Goal: Information Seeking & Learning: Stay updated

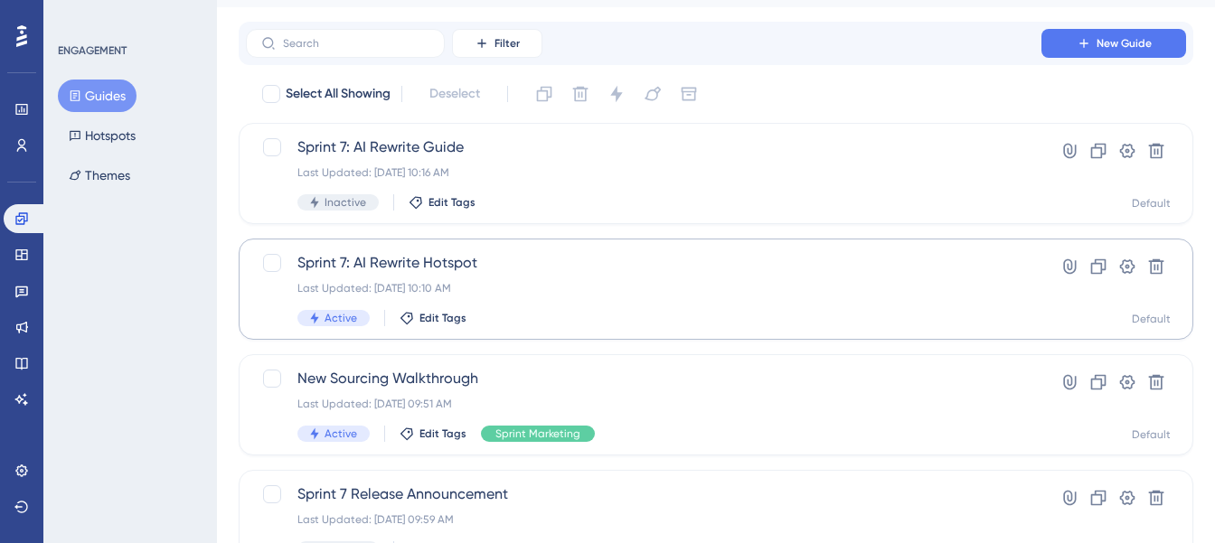
scroll to position [45, 0]
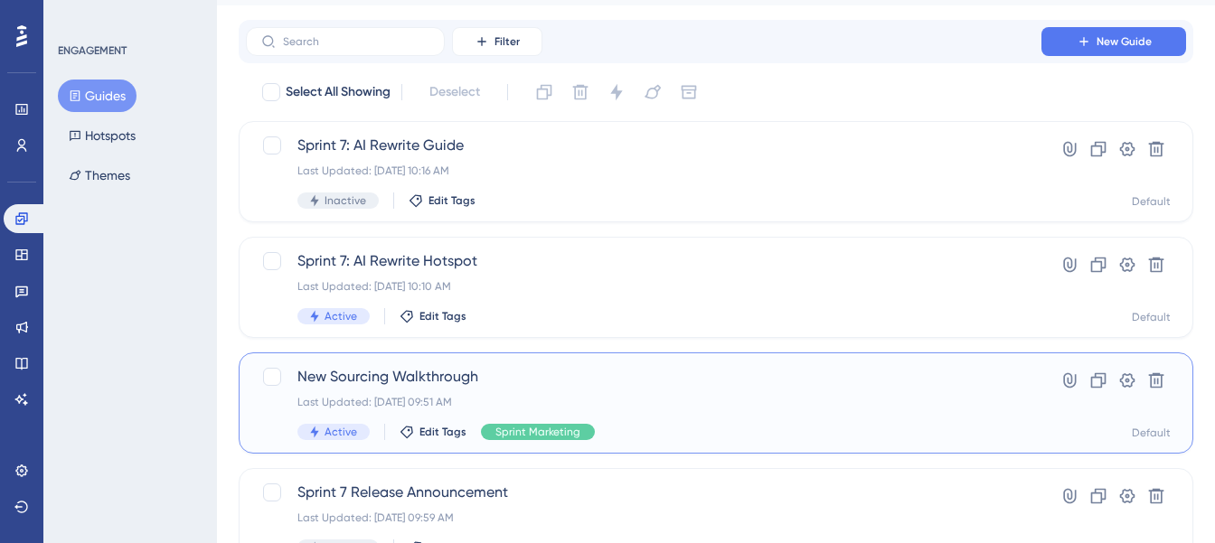
click at [399, 387] on span "New Sourcing Walkthrough" at bounding box center [643, 377] width 693 height 22
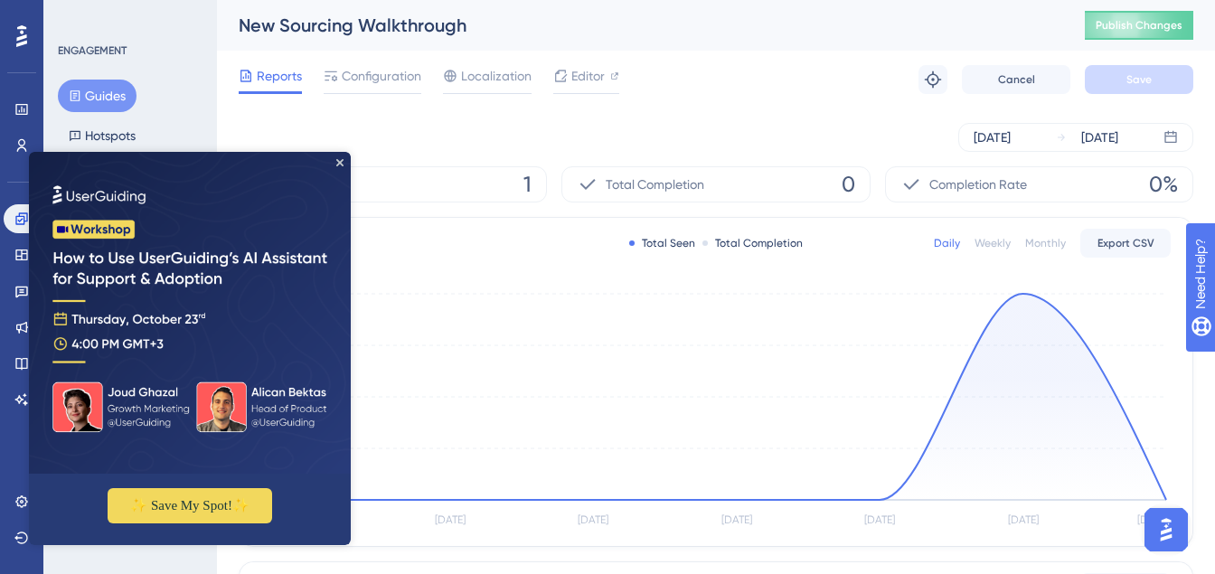
click at [339, 166] on img at bounding box center [190, 313] width 322 height 322
click at [345, 162] on img at bounding box center [190, 313] width 322 height 322
click at [15, 221] on icon at bounding box center [21, 219] width 14 height 14
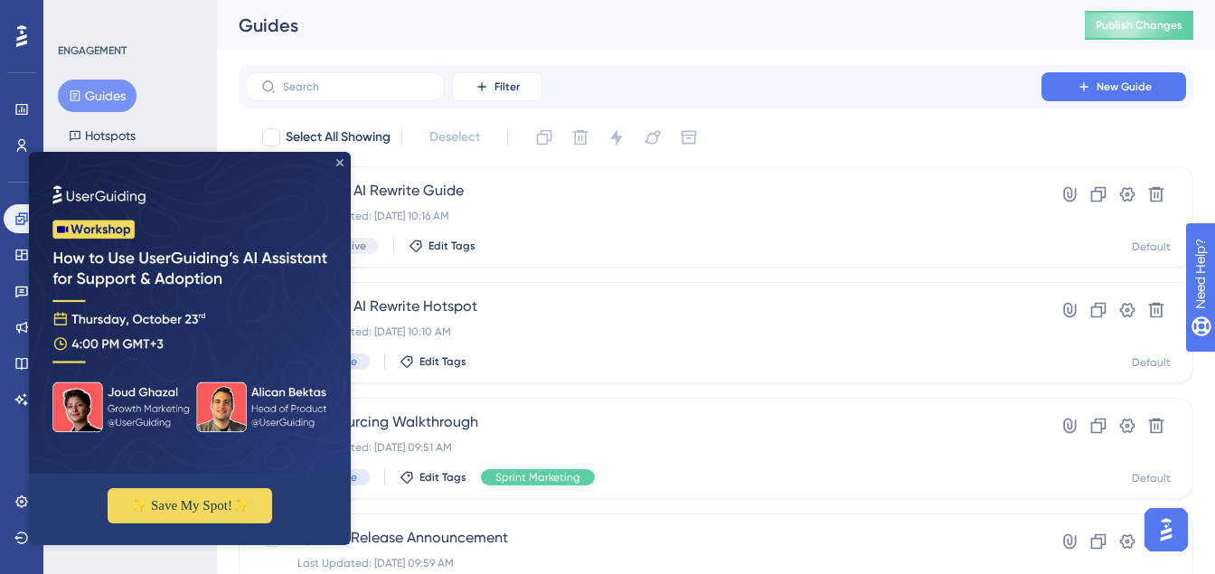
click at [342, 163] on icon "Close Preview" at bounding box center [339, 162] width 7 height 7
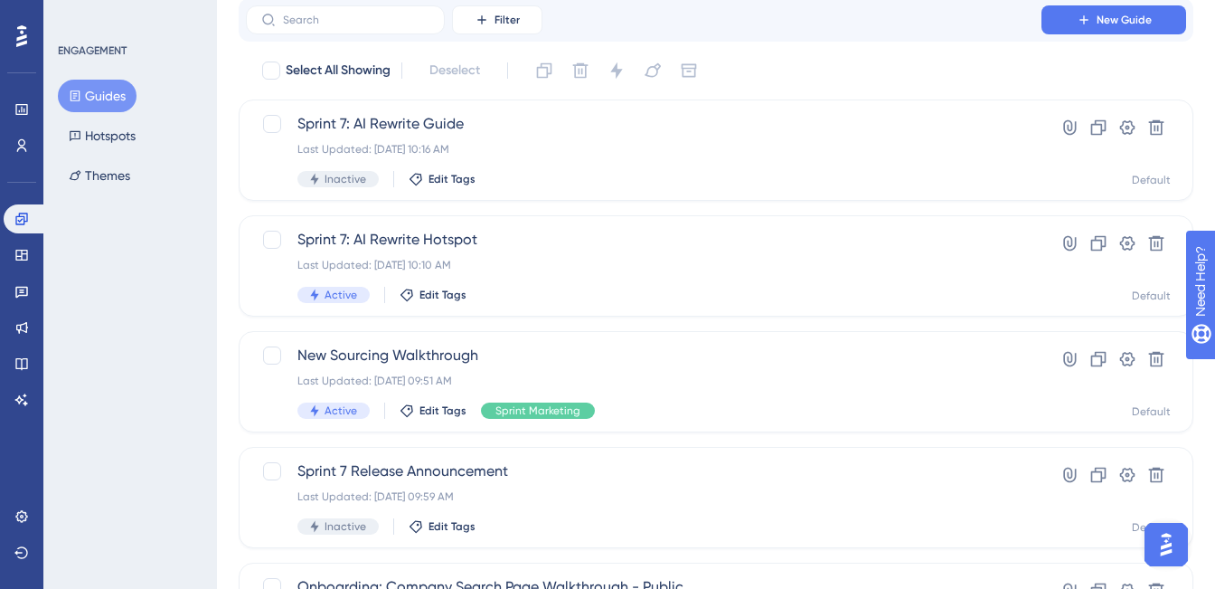
scroll to position [73, 0]
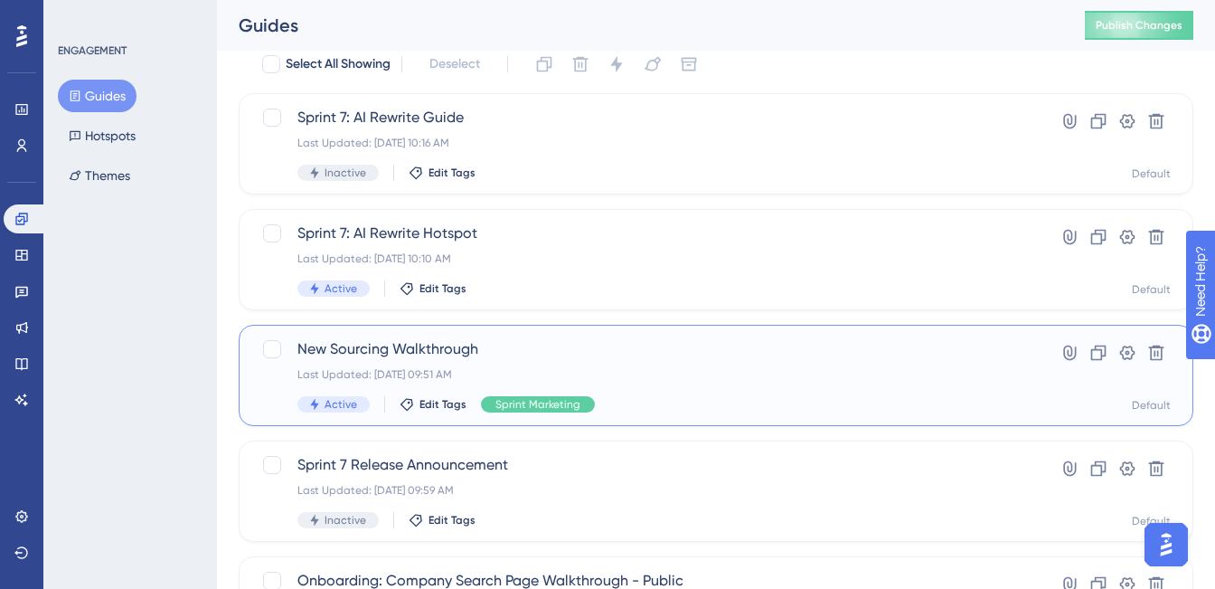
click at [352, 351] on span "New Sourcing Walkthrough" at bounding box center [643, 349] width 693 height 22
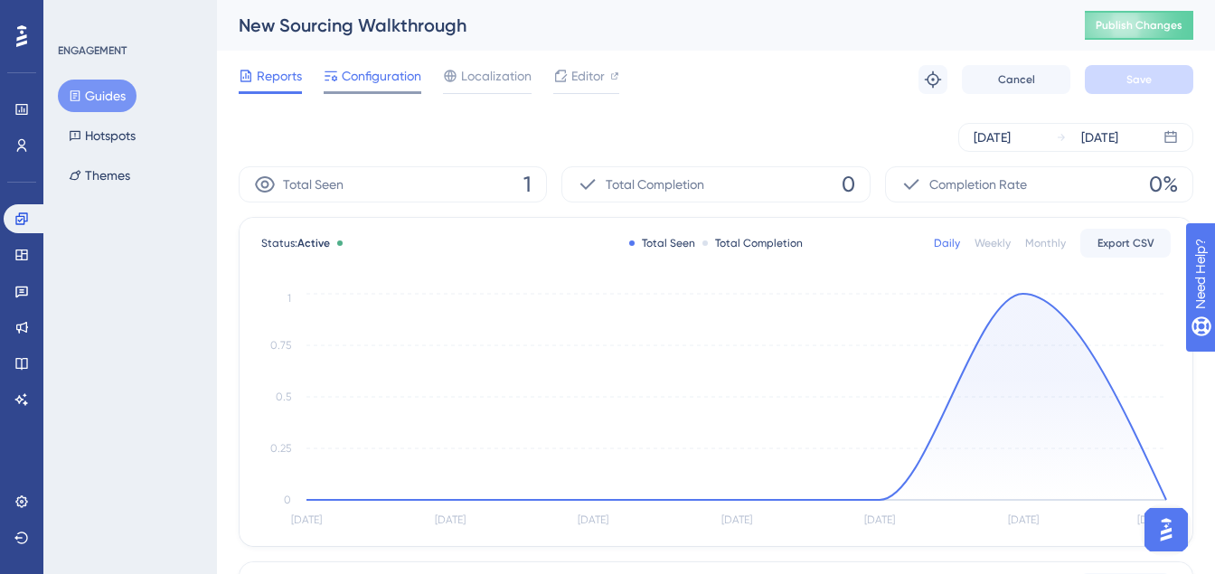
click at [401, 84] on span "Configuration" at bounding box center [382, 76] width 80 height 22
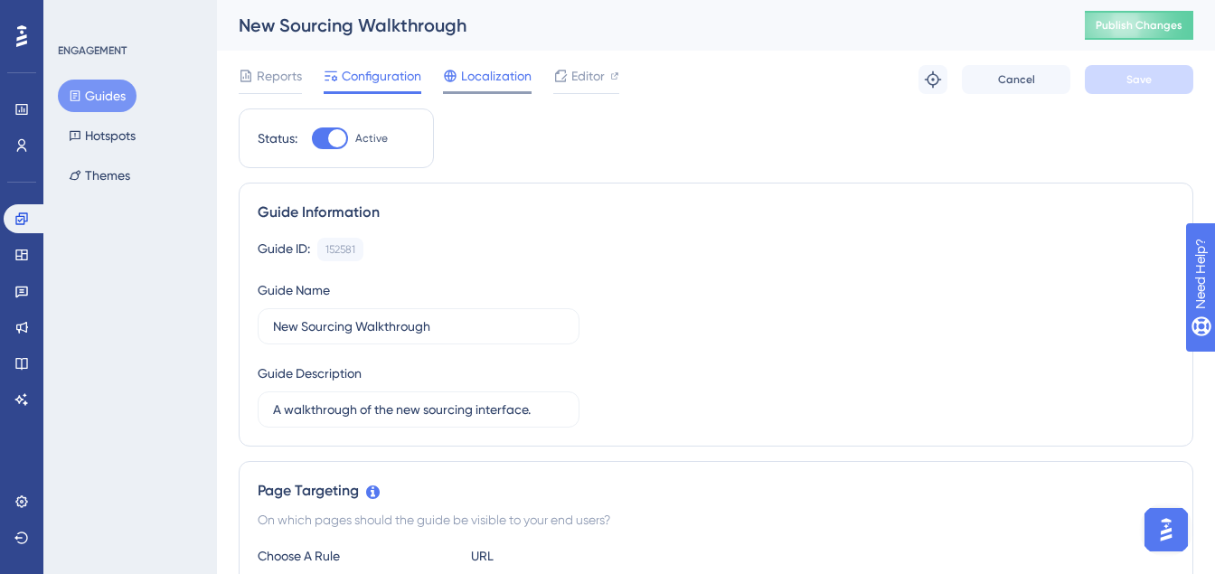
click at [491, 84] on span "Localization" at bounding box center [496, 76] width 71 height 22
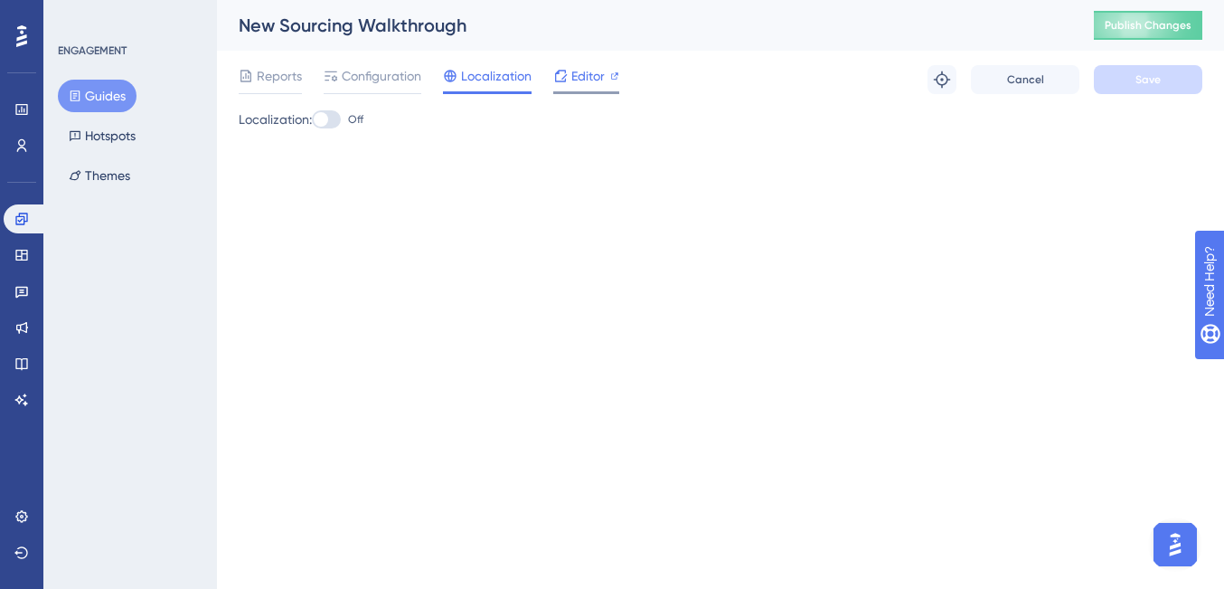
click at [564, 65] on div at bounding box center [560, 76] width 14 height 22
click at [113, 133] on button "Hotspots" at bounding box center [102, 135] width 89 height 33
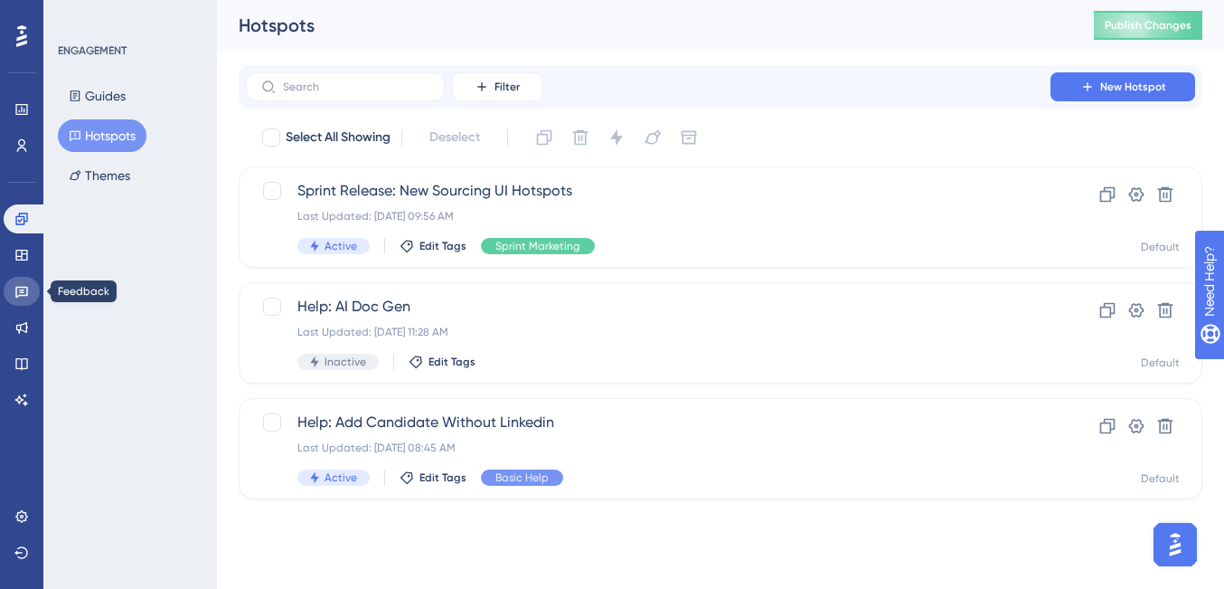
click at [23, 297] on icon at bounding box center [21, 291] width 14 height 14
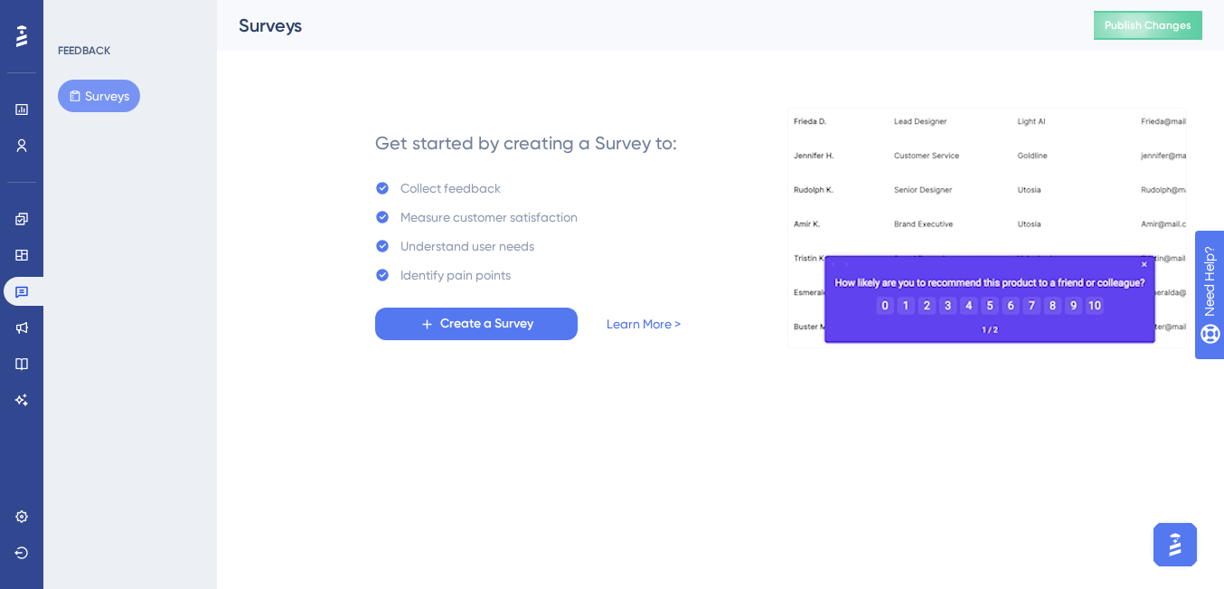
click at [20, 312] on div "Engagement Widgets Feedback Product Updates Knowledge Base AI Assistant" at bounding box center [22, 309] width 36 height 210
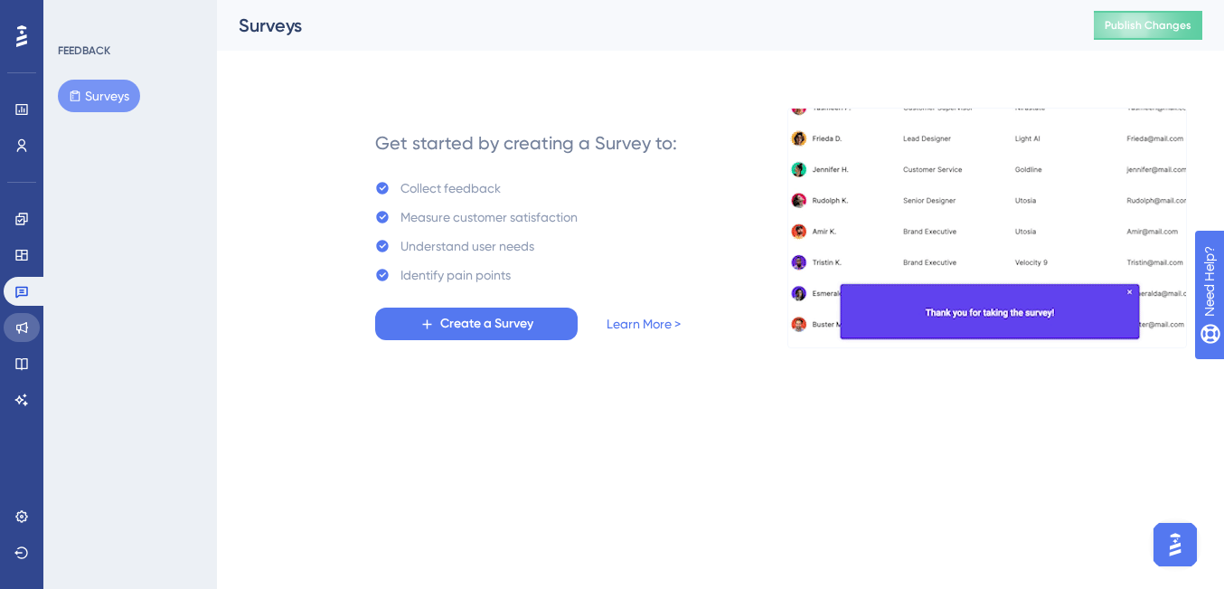
click at [21, 325] on icon at bounding box center [22, 328] width 12 height 12
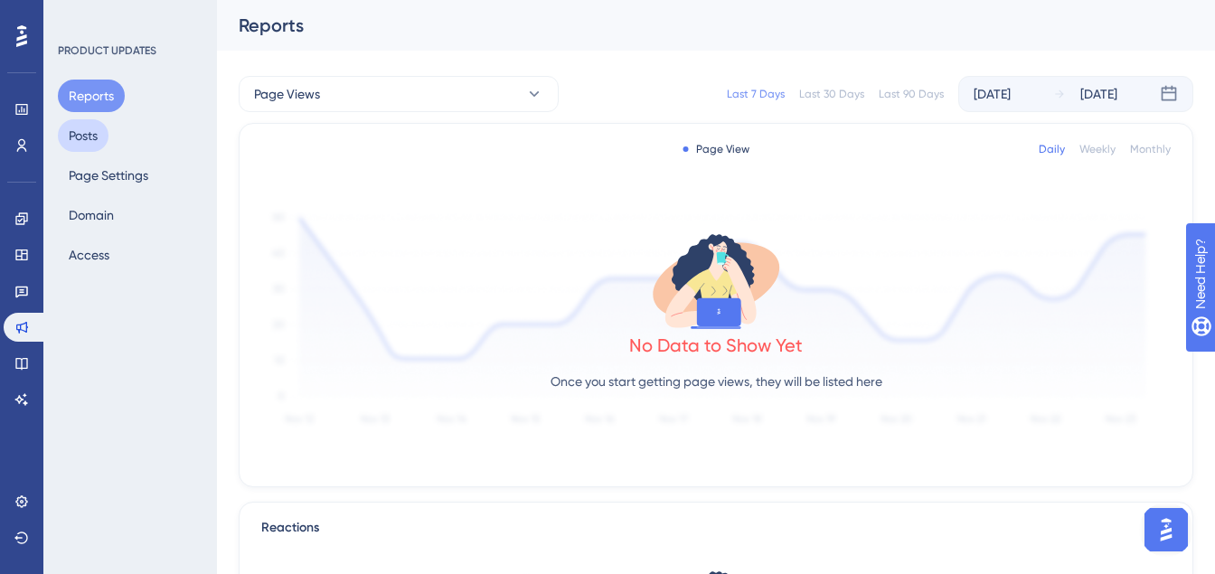
click at [91, 138] on button "Posts" at bounding box center [83, 135] width 51 height 33
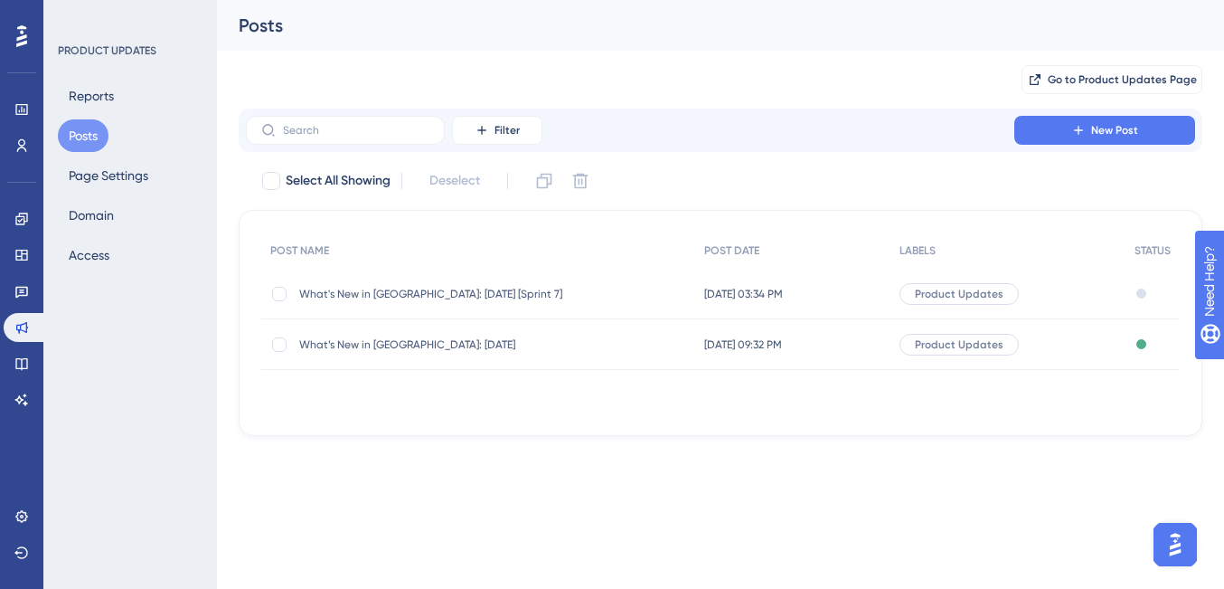
click at [373, 292] on span "What's New in [GEOGRAPHIC_DATA]: [DATE] [Sprint 7]" at bounding box center [443, 294] width 289 height 14
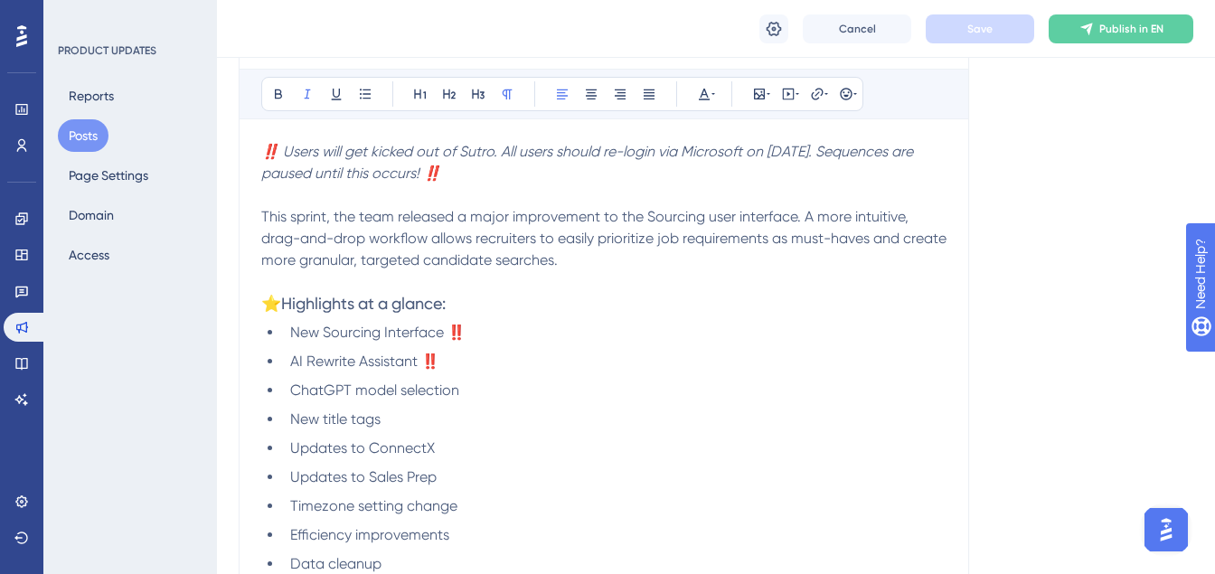
scroll to position [514, 0]
click at [340, 392] on span "ChatGPT model selection" at bounding box center [374, 389] width 169 height 17
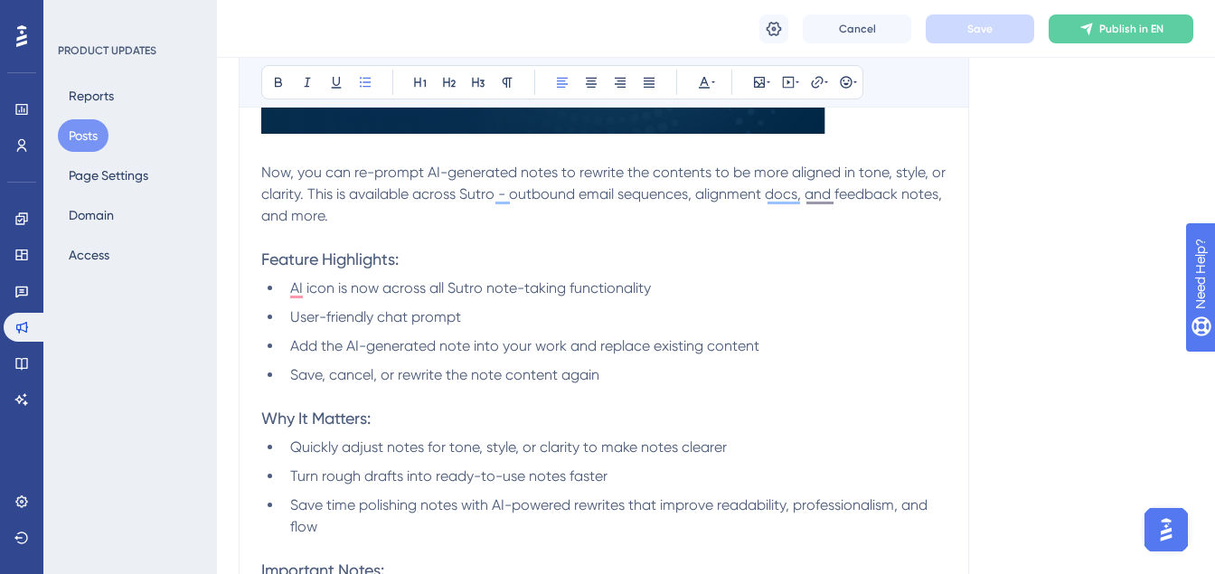
scroll to position [3679, 0]
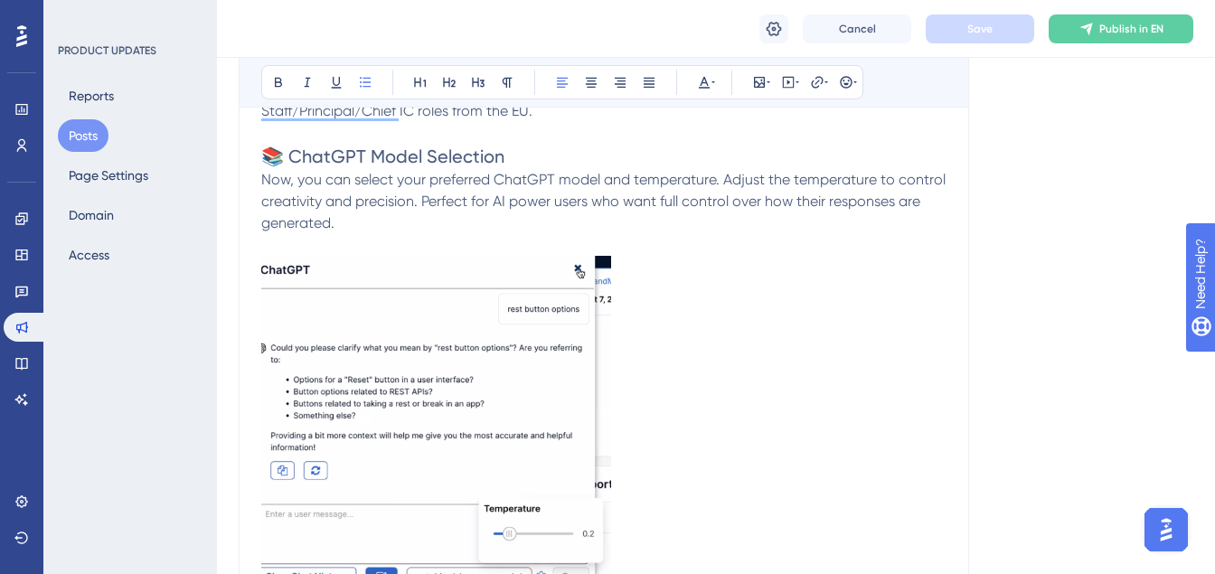
click at [531, 377] on img "To enrich screen reader interactions, please activate Accessibility in Grammarl…" at bounding box center [436, 429] width 350 height 346
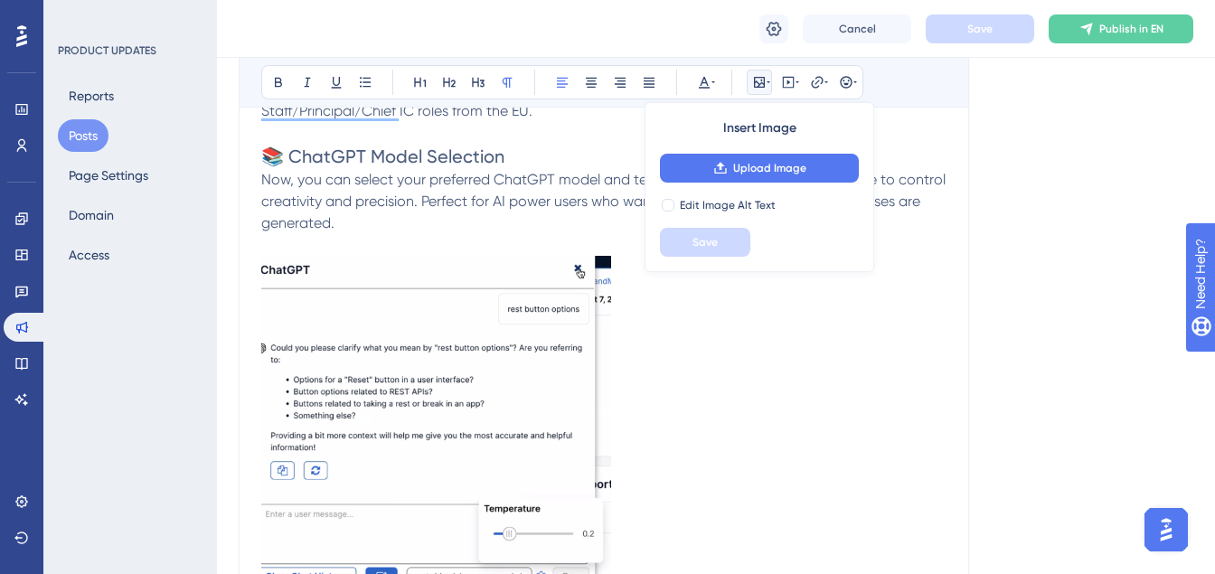
click at [498, 203] on span "Now, you can select your preferred ChatGPT model and temperature. Adjust the te…" at bounding box center [605, 201] width 688 height 61
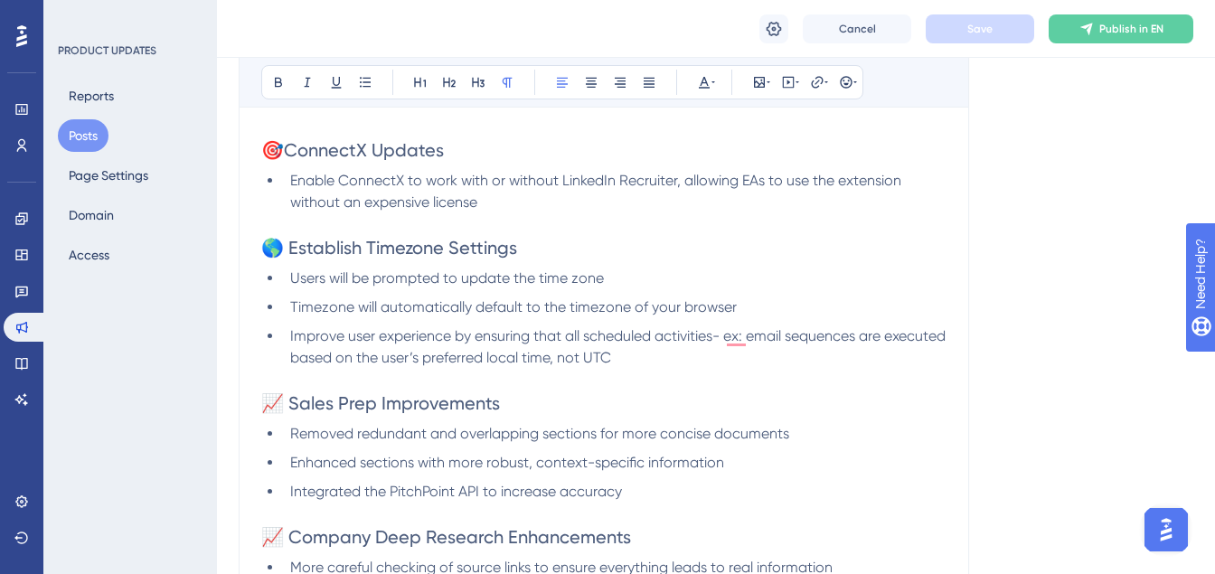
scroll to position [4189, 0]
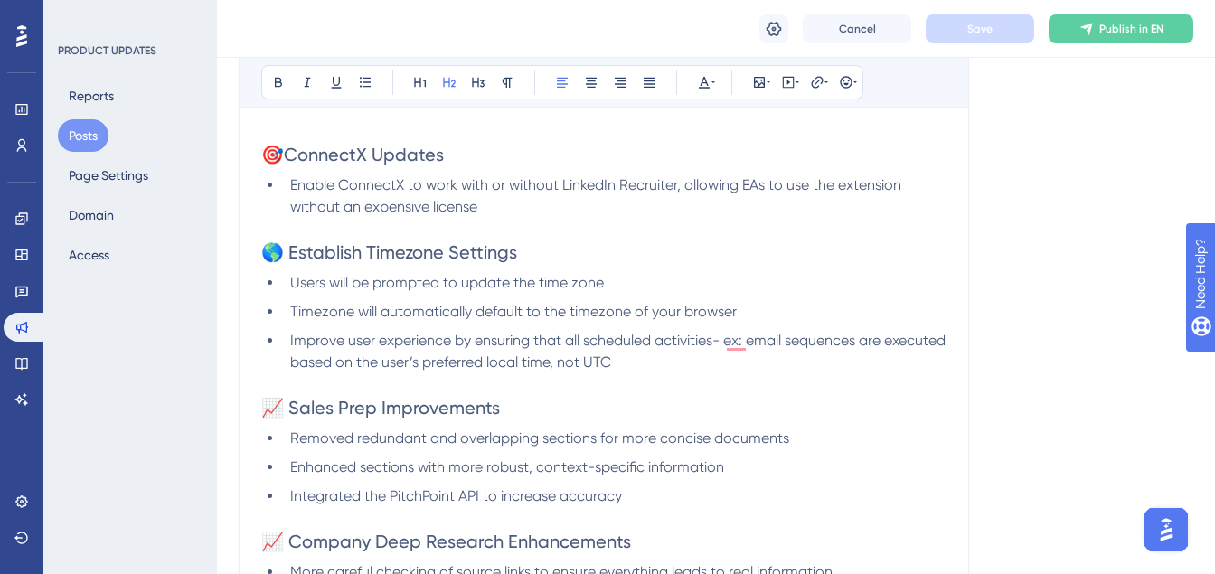
click at [282, 159] on span "🎯ConnectX Updates" at bounding box center [352, 155] width 183 height 22
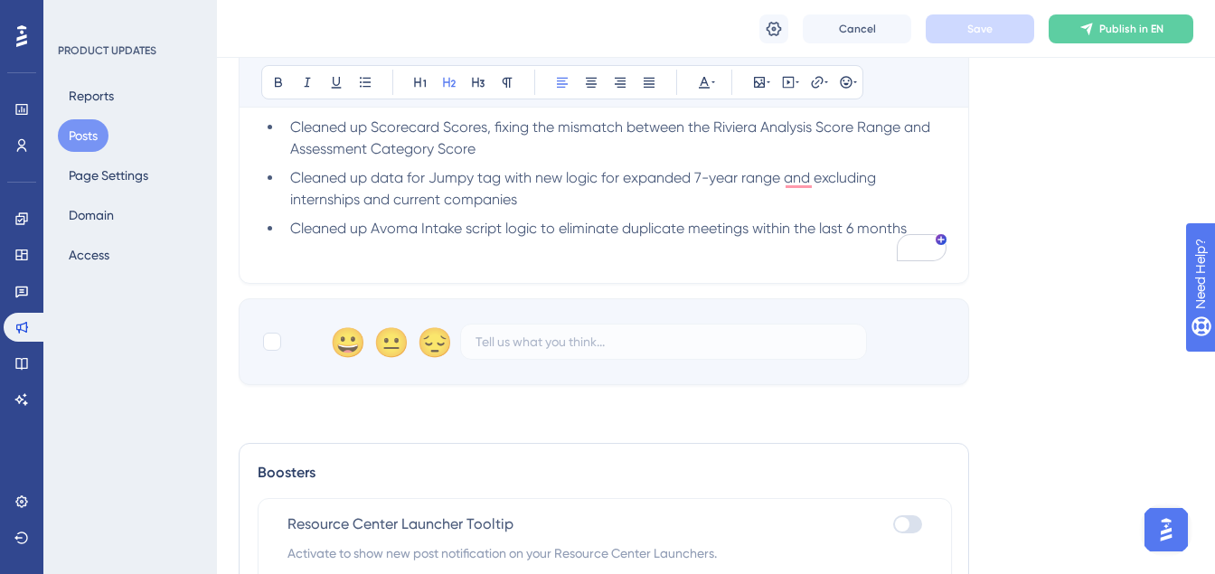
scroll to position [5127, 0]
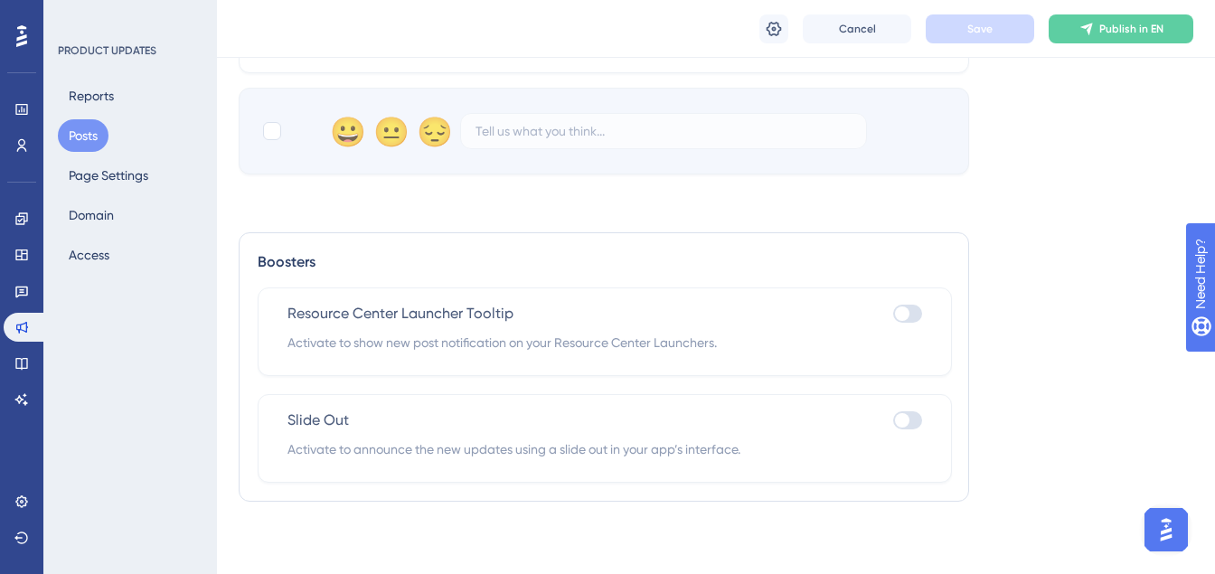
click at [901, 309] on div at bounding box center [902, 314] width 14 height 14
click at [893, 314] on input "checkbox" at bounding box center [892, 314] width 1 height 1
checkbox input "true"
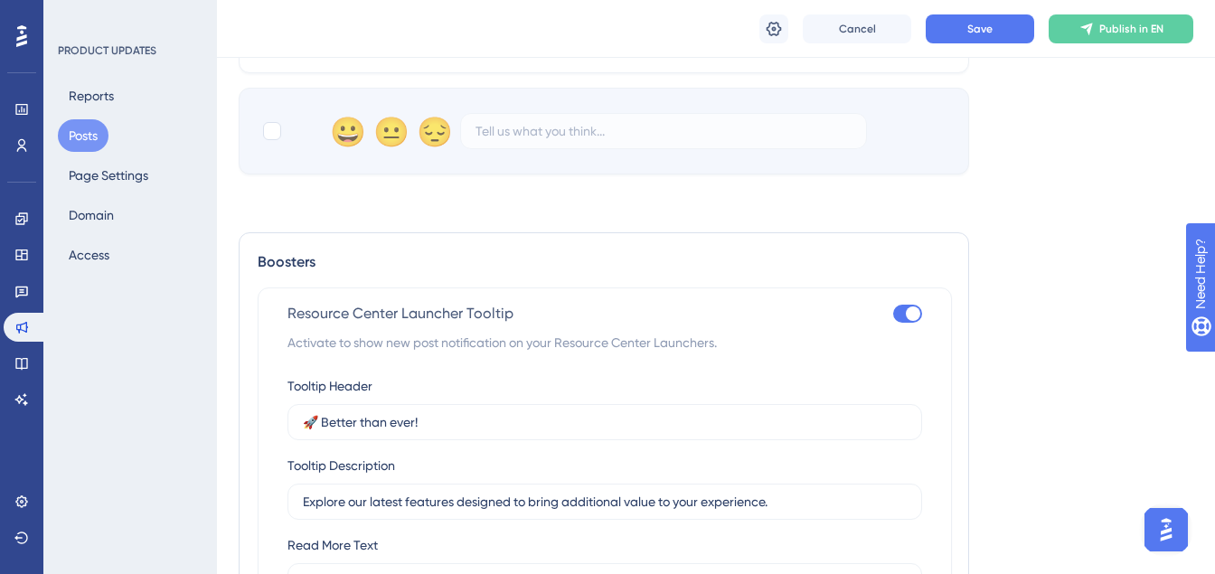
scroll to position [5385, 0]
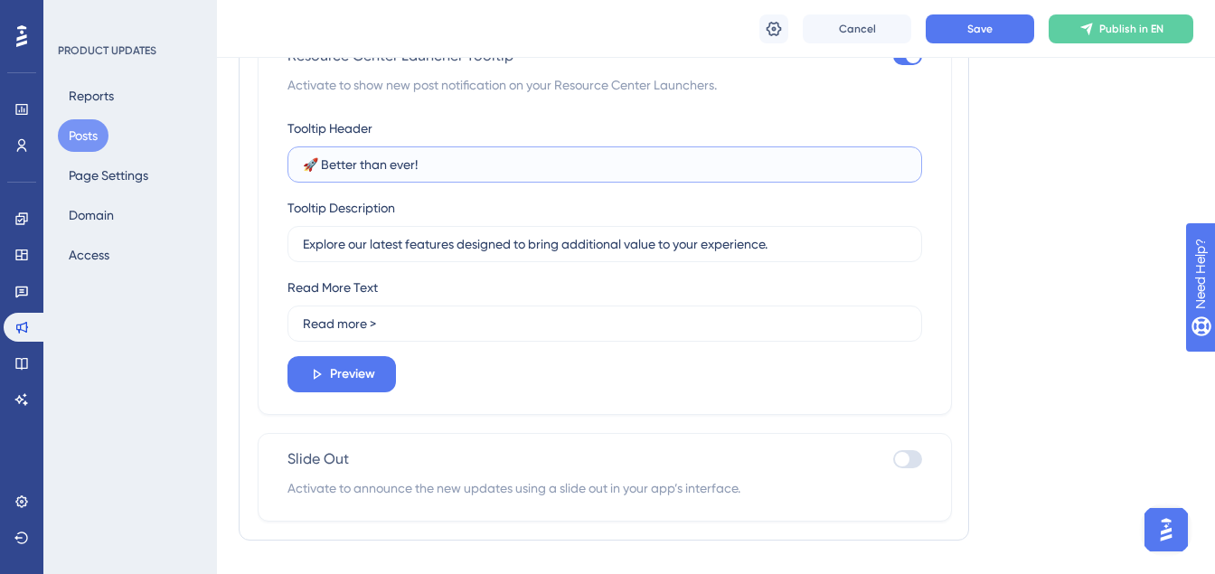
drag, startPoint x: 318, startPoint y: 166, endPoint x: 455, endPoint y: 165, distance: 136.5
click at [455, 165] on input "🚀 Better than ever!" at bounding box center [605, 165] width 604 height 20
type input "🚀 What's new in [GEOGRAPHIC_DATA]!"
drag, startPoint x: 346, startPoint y: 248, endPoint x: 796, endPoint y: 245, distance: 449.4
click at [796, 246] on input "Explore our latest features designed to bring additional value to your experien…" at bounding box center [605, 244] width 604 height 20
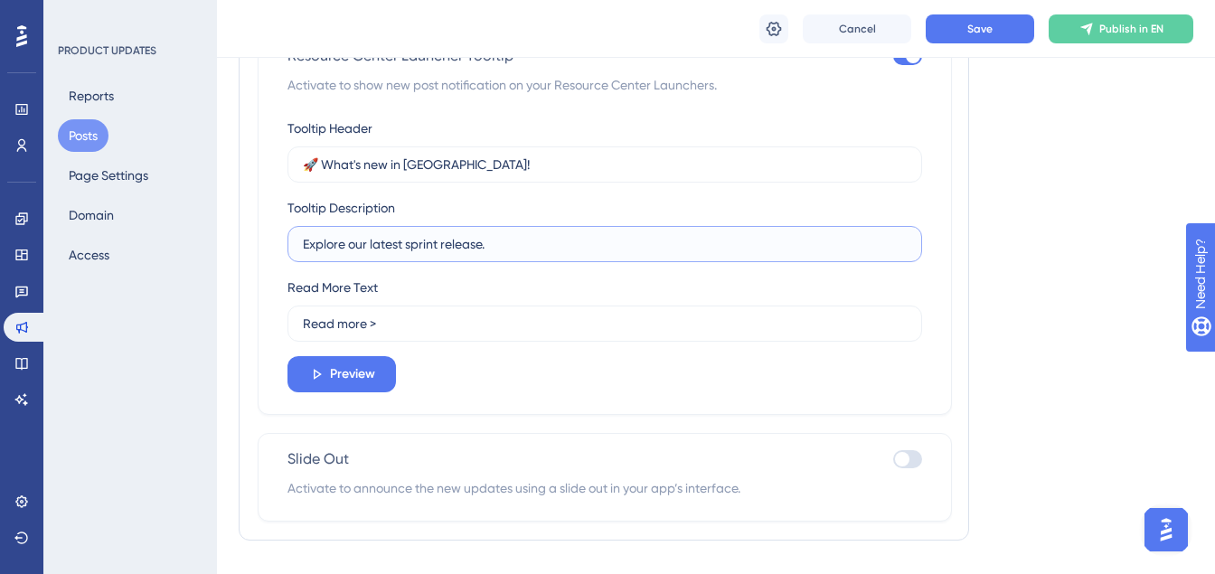
type input "Explore our latest sprint release."
click at [902, 464] on div at bounding box center [902, 459] width 14 height 14
click at [893, 460] on input "checkbox" at bounding box center [892, 459] width 1 height 1
checkbox input "true"
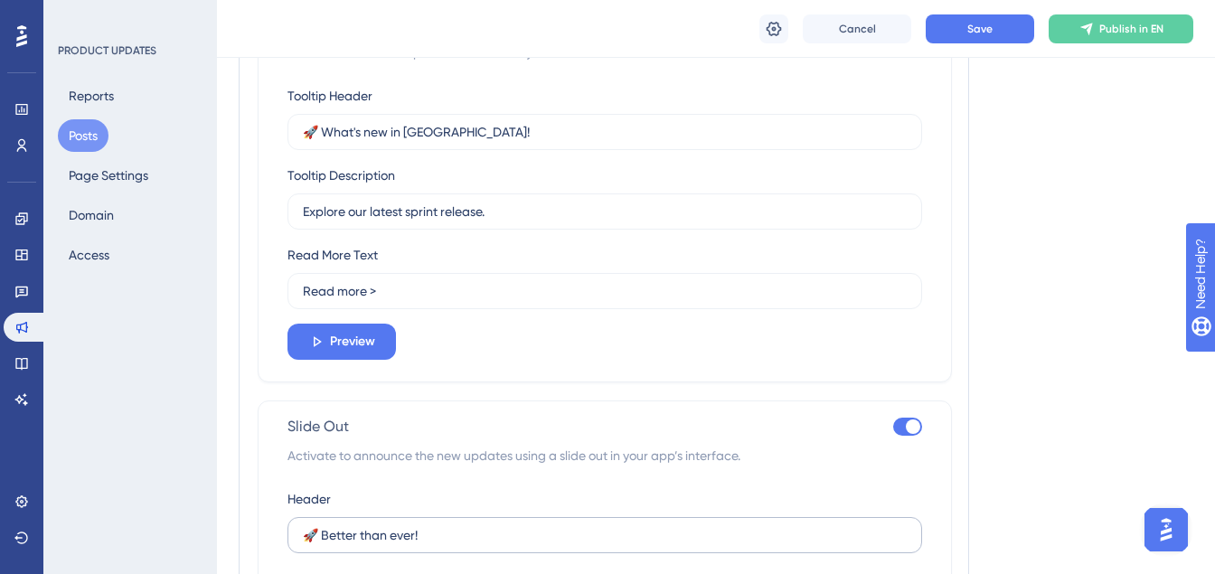
scroll to position [5370, 0]
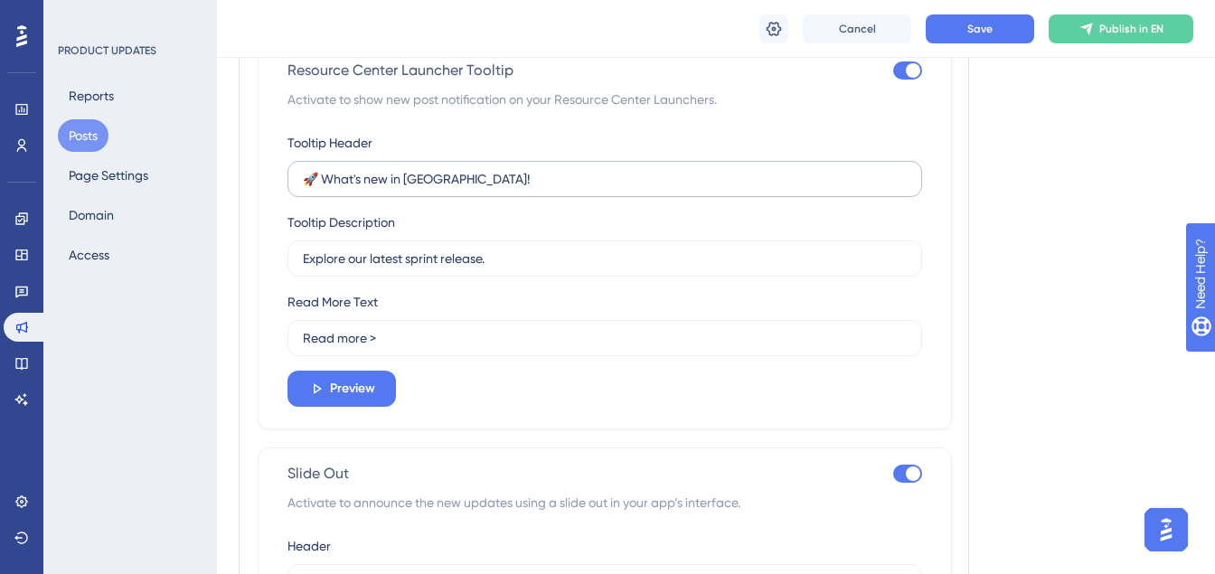
click at [427, 194] on label "🚀 What's new in [GEOGRAPHIC_DATA]!" at bounding box center [605, 179] width 635 height 36
click at [427, 189] on input "🚀 What's new in [GEOGRAPHIC_DATA]!" at bounding box center [605, 179] width 604 height 20
click at [427, 194] on label "🚀 What's new in [GEOGRAPHIC_DATA]!" at bounding box center [605, 179] width 635 height 36
click at [427, 189] on input "🚀 What's new in [GEOGRAPHIC_DATA]!" at bounding box center [605, 179] width 604 height 20
click at [427, 194] on label "🚀 What's new in [GEOGRAPHIC_DATA]!" at bounding box center [605, 179] width 635 height 36
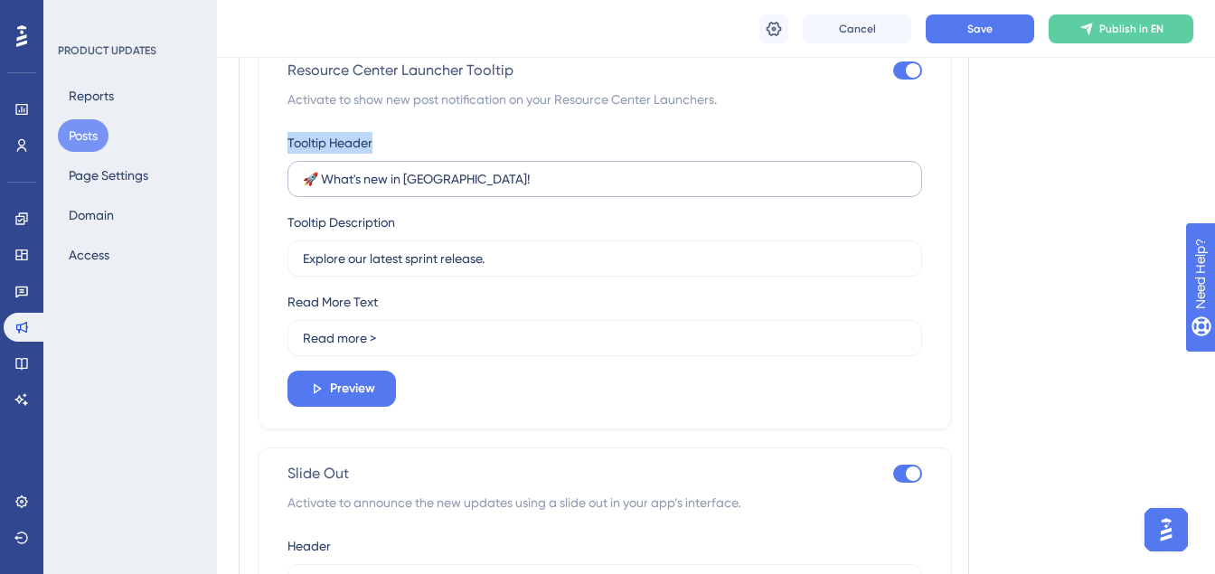
click at [427, 189] on input "🚀 What's new in [GEOGRAPHIC_DATA]!" at bounding box center [605, 179] width 604 height 20
click at [427, 183] on input "🚀 What's new in [GEOGRAPHIC_DATA]!" at bounding box center [605, 179] width 604 height 20
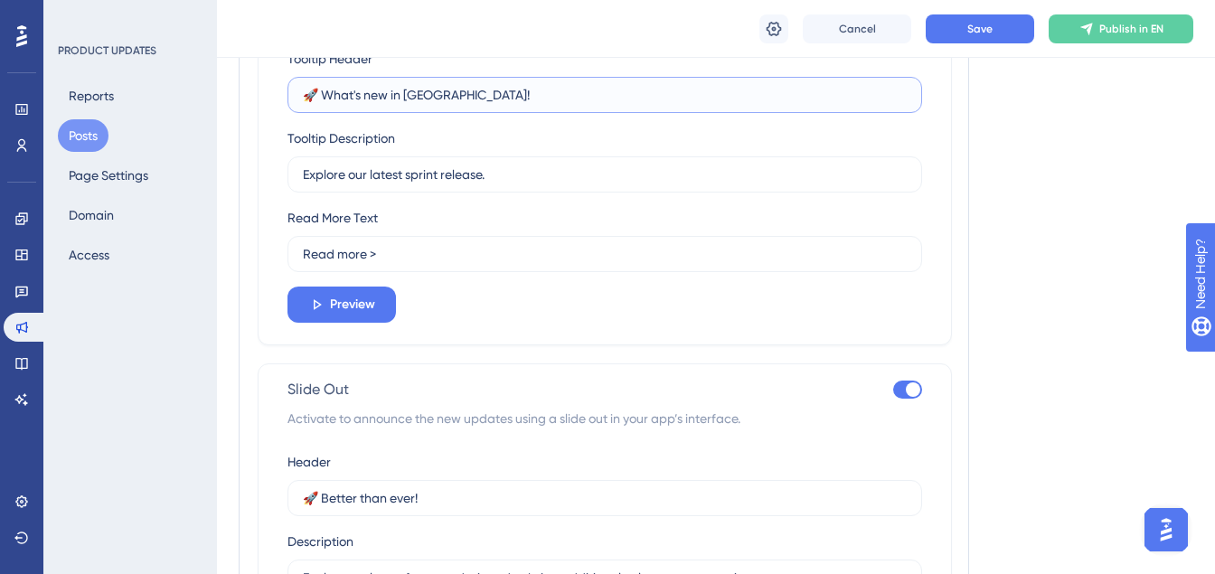
scroll to position [5524, 0]
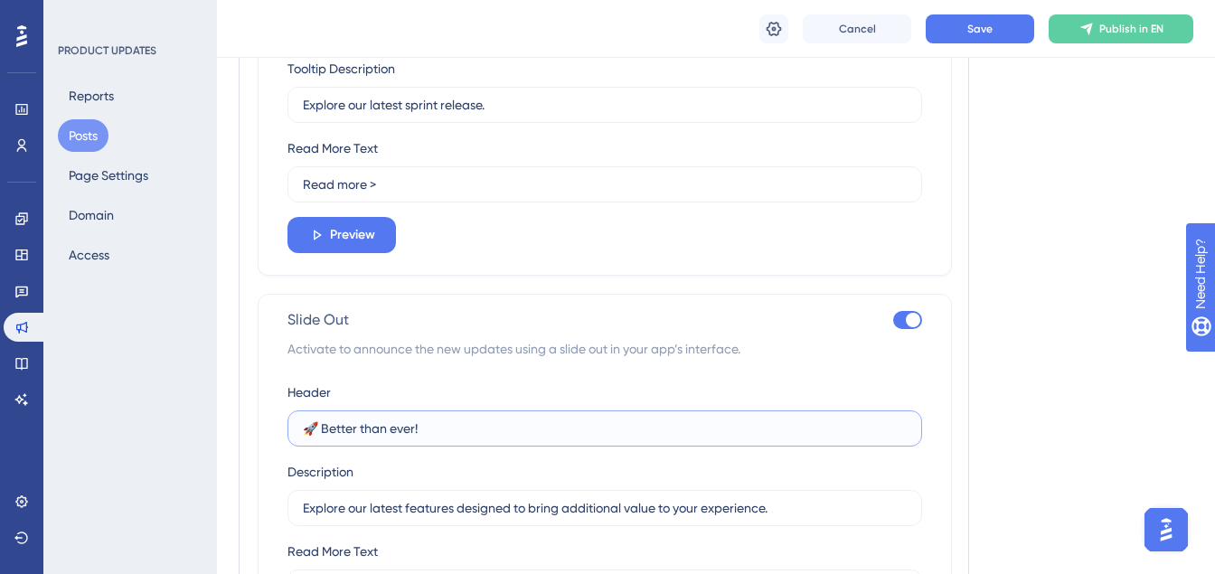
click at [401, 421] on input "🚀 Better than ever!" at bounding box center [605, 429] width 604 height 20
paste input "What's new in [GEOGRAPHIC_DATA]"
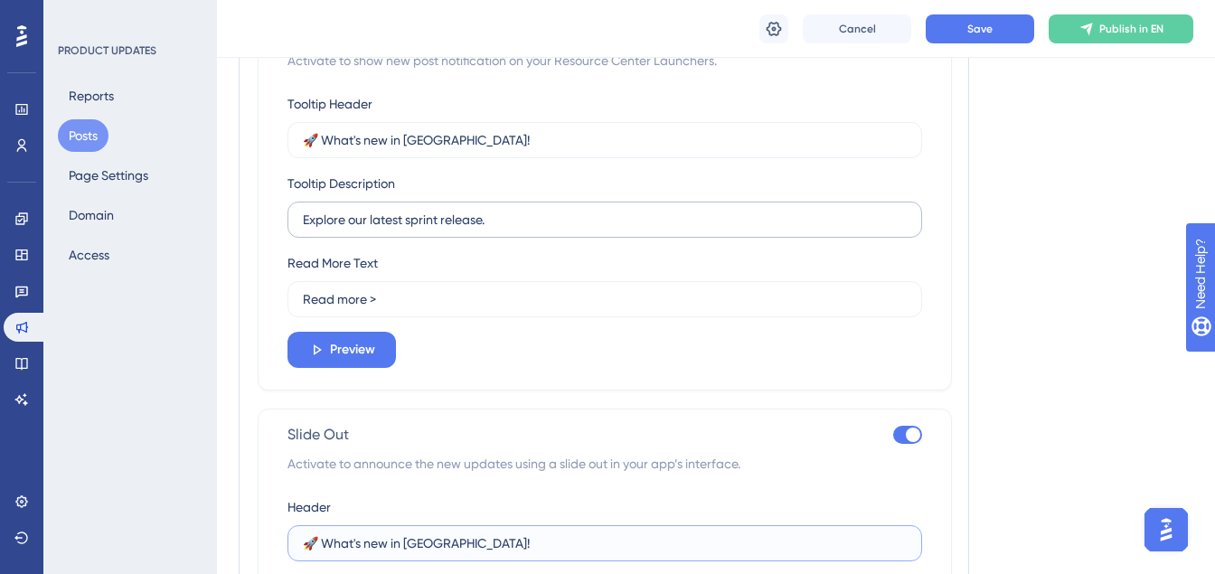
type input "🚀 What's new in [GEOGRAPHIC_DATA]!"
click at [375, 219] on input "Explore our latest sprint release." at bounding box center [605, 220] width 604 height 20
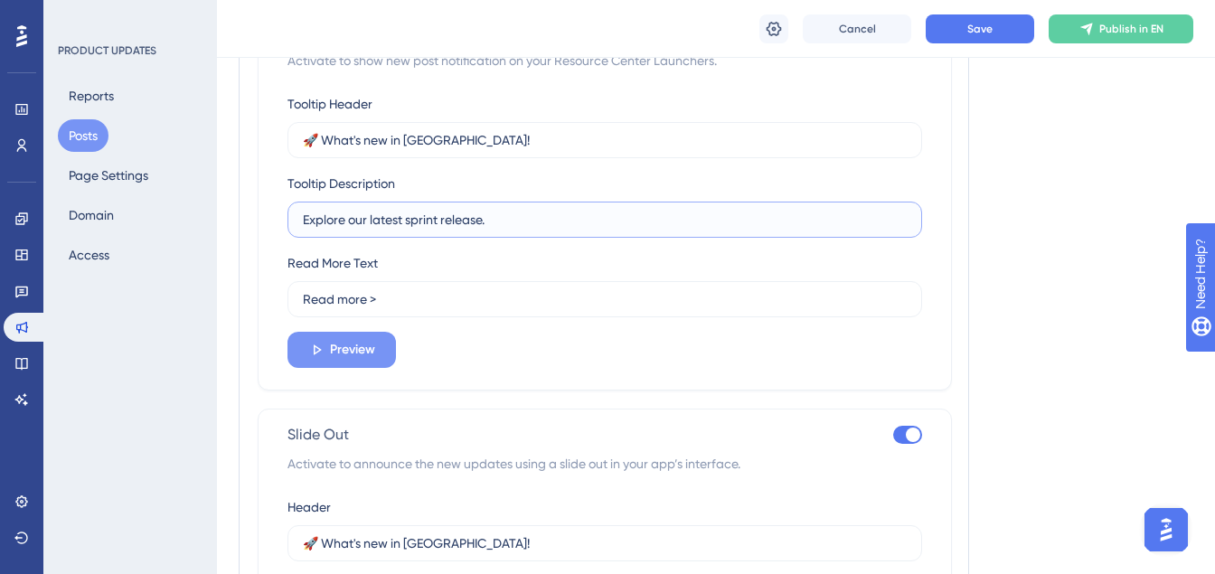
scroll to position [5719, 0]
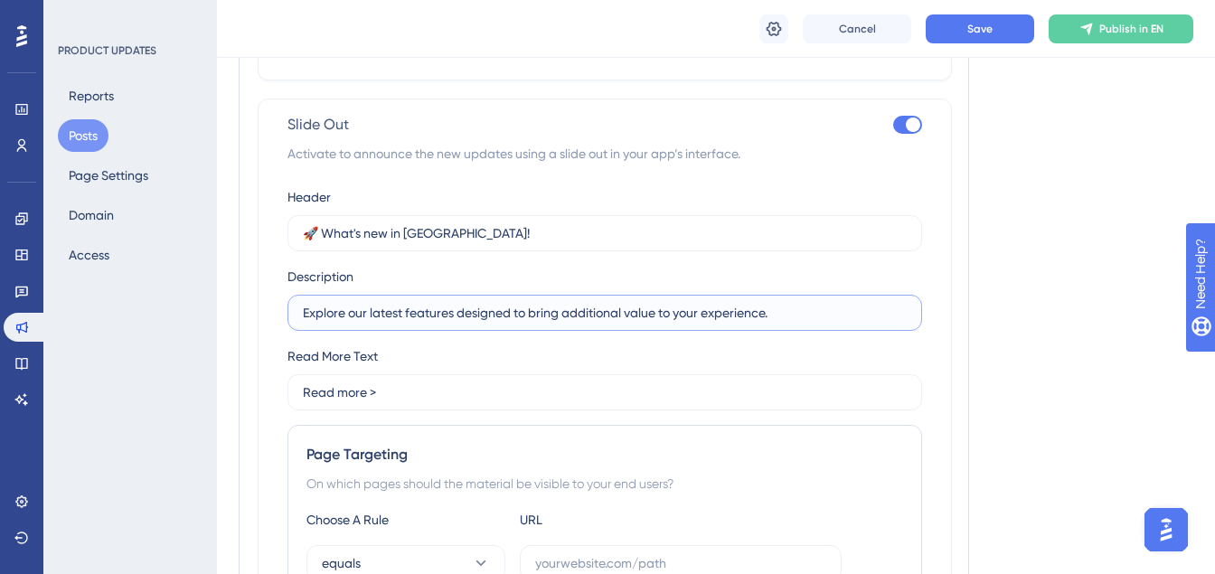
click at [373, 319] on input "Explore our latest features designed to bring additional value to your experien…" at bounding box center [605, 313] width 604 height 20
paste input "sprint releas"
type input "Explore our latest sprint release."
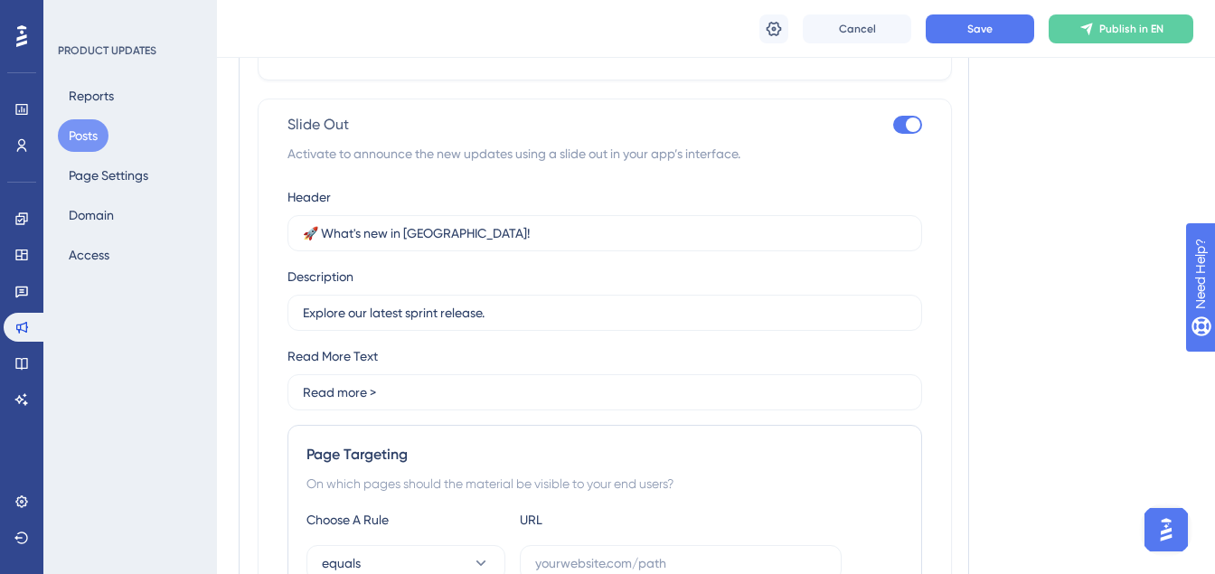
click at [254, 385] on div "Boosters Resource Center Launcher Tooltip Activate to show new post notificatio…" at bounding box center [604, 195] width 731 height 1110
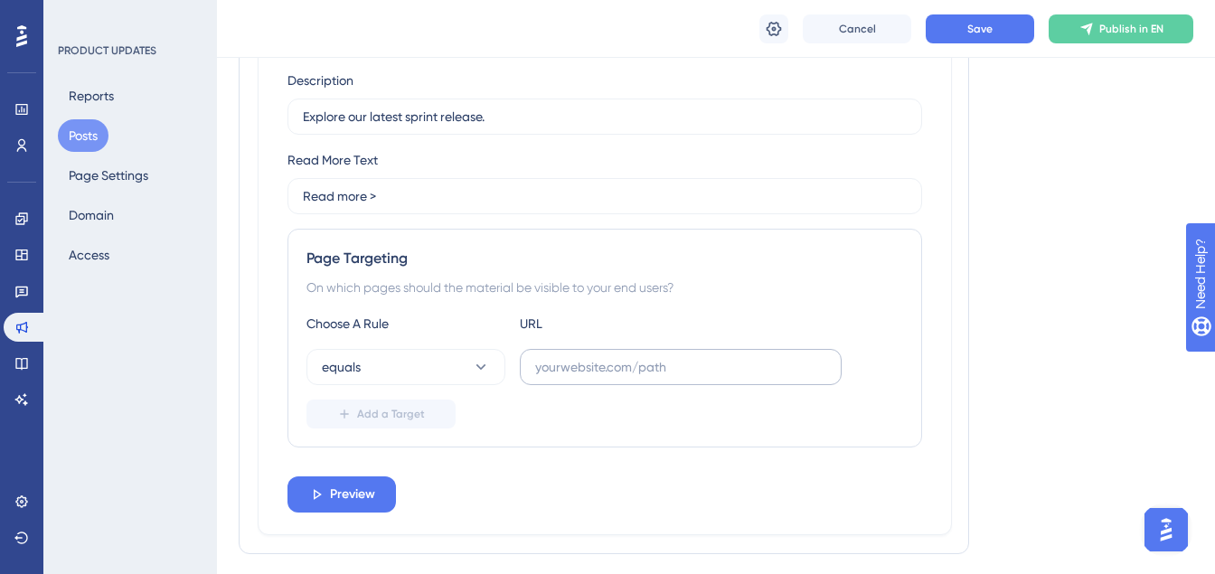
scroll to position [5892, 0]
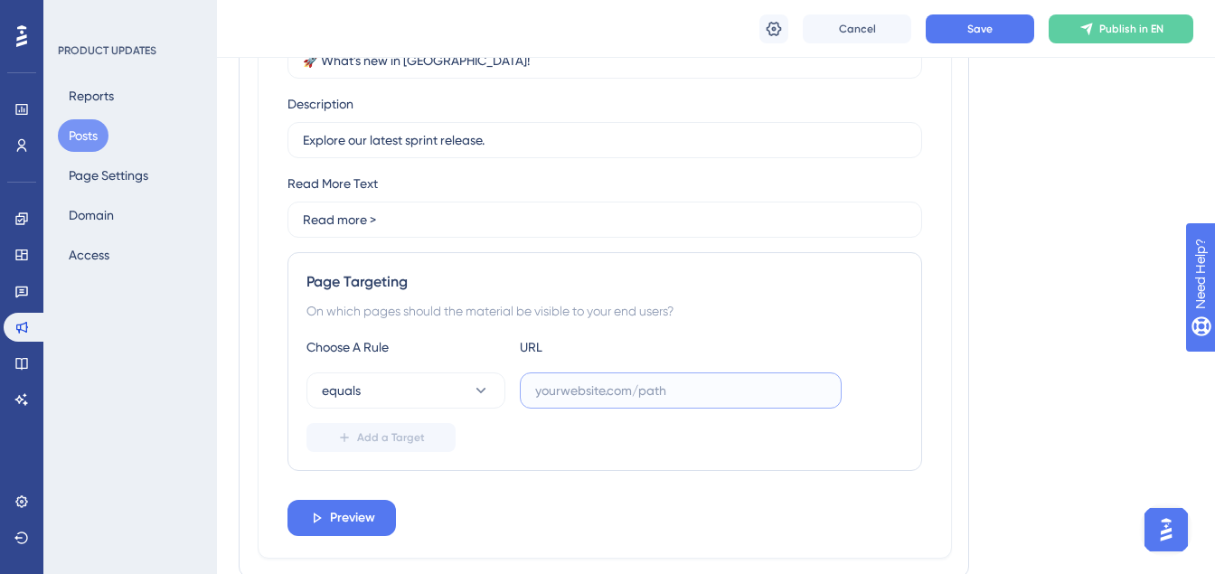
click at [556, 391] on input "text" at bounding box center [680, 391] width 291 height 20
paste input "[URL][DOMAIN_NAME]"
type input "[URL][DOMAIN_NAME]"
click at [269, 404] on div "Slide Out Activate to announce the new updates using a slide out in your app’s …" at bounding box center [605, 242] width 694 height 633
click at [327, 514] on button "Preview" at bounding box center [342, 518] width 109 height 36
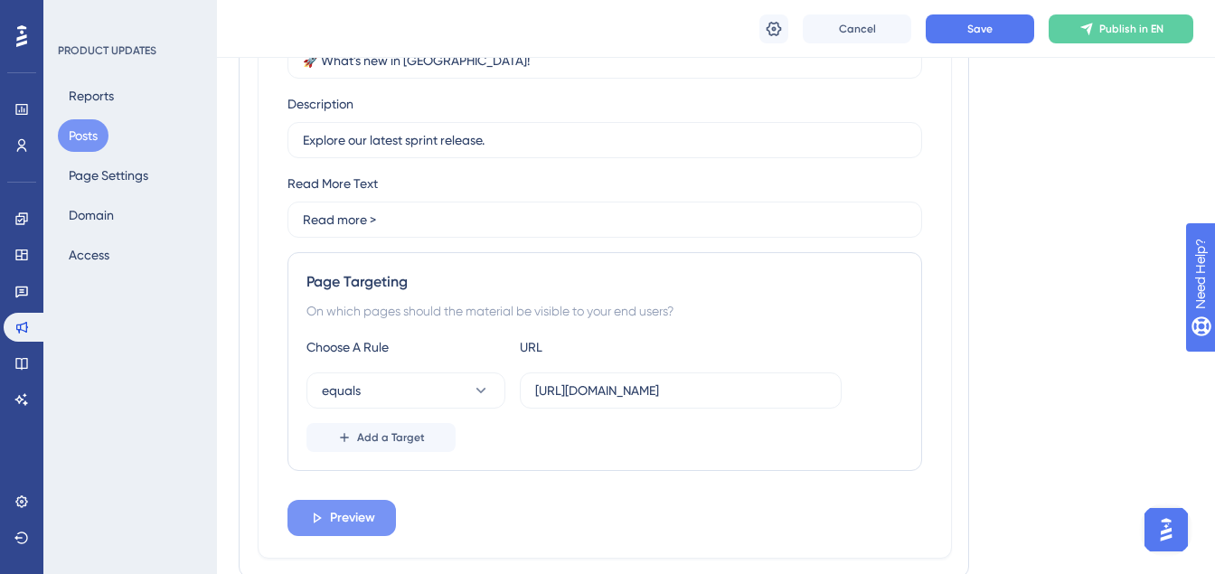
scroll to position [0, 0]
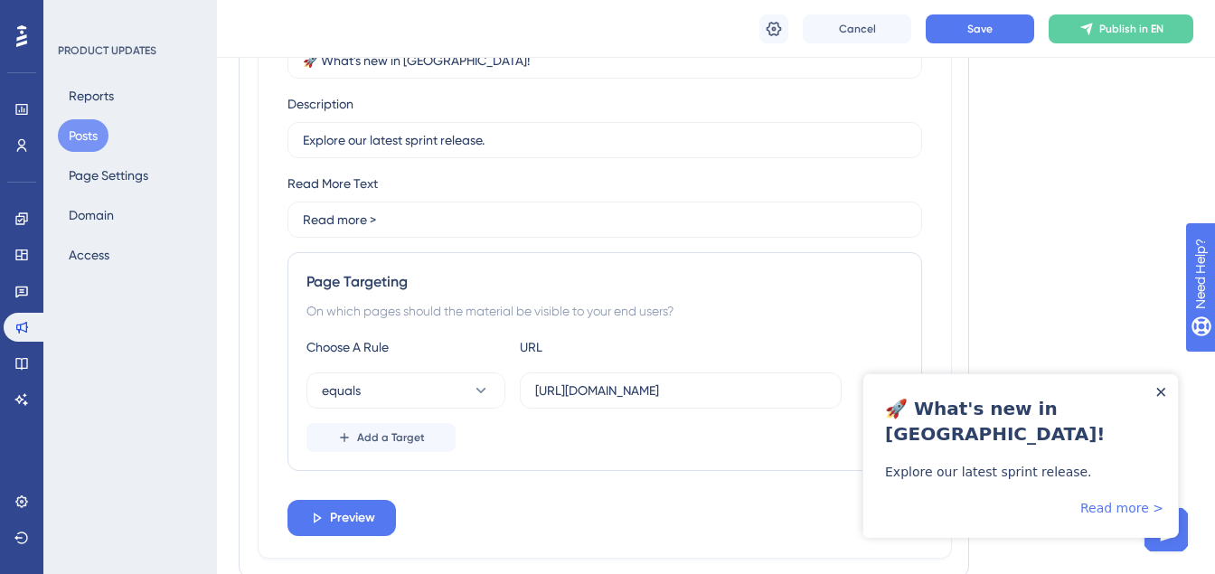
click at [1160, 394] on icon "Close Announcement" at bounding box center [1160, 392] width 9 height 9
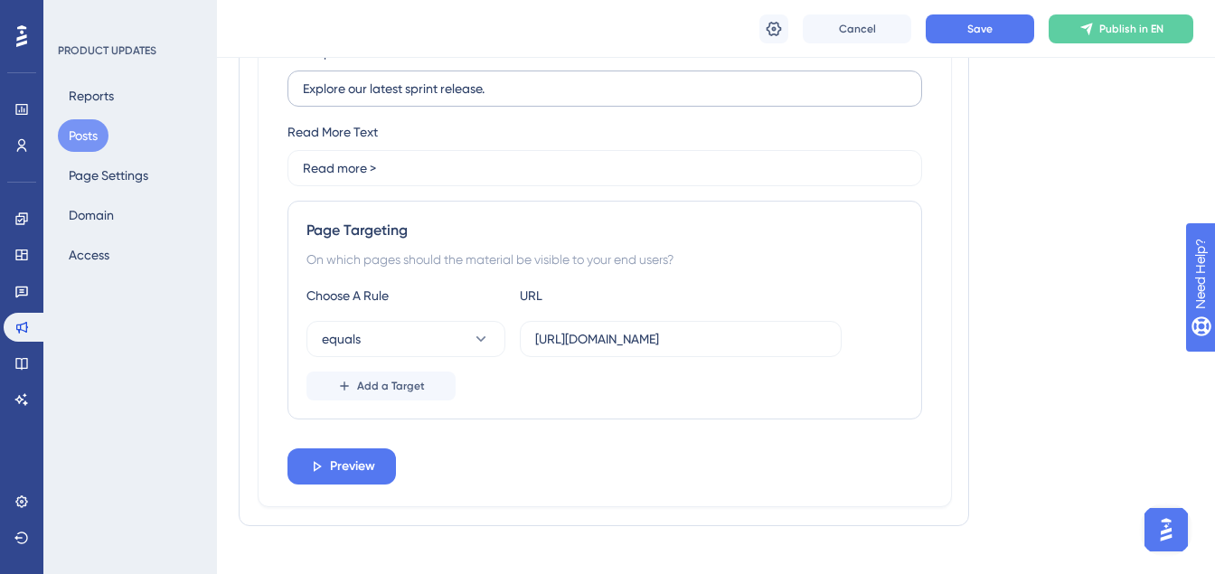
scroll to position [5968, 0]
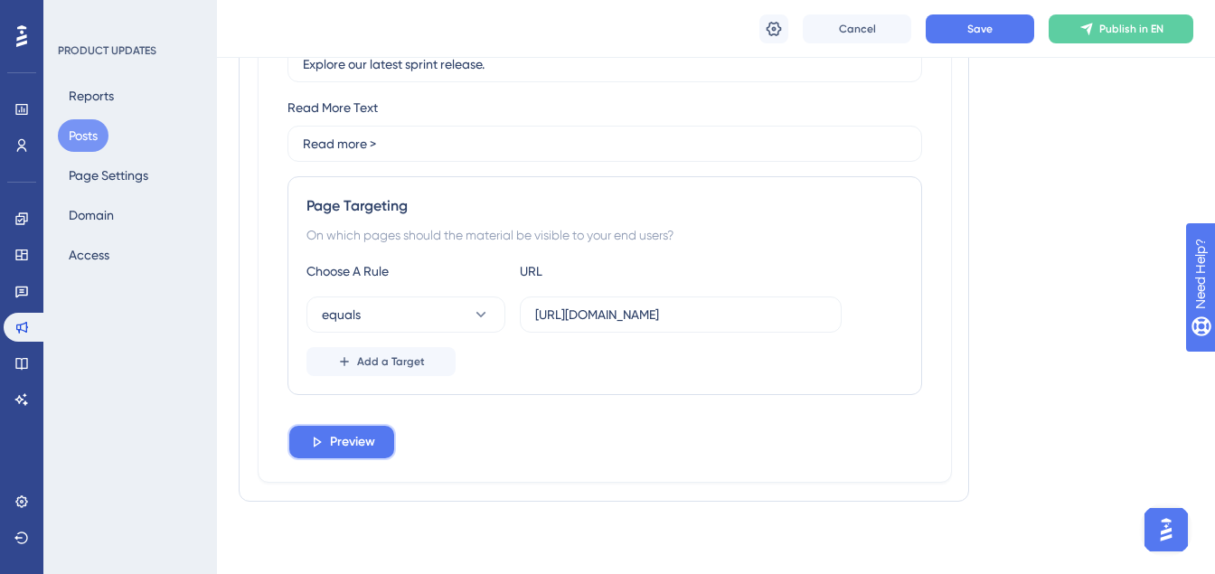
click at [347, 439] on span "Preview" at bounding box center [352, 442] width 45 height 22
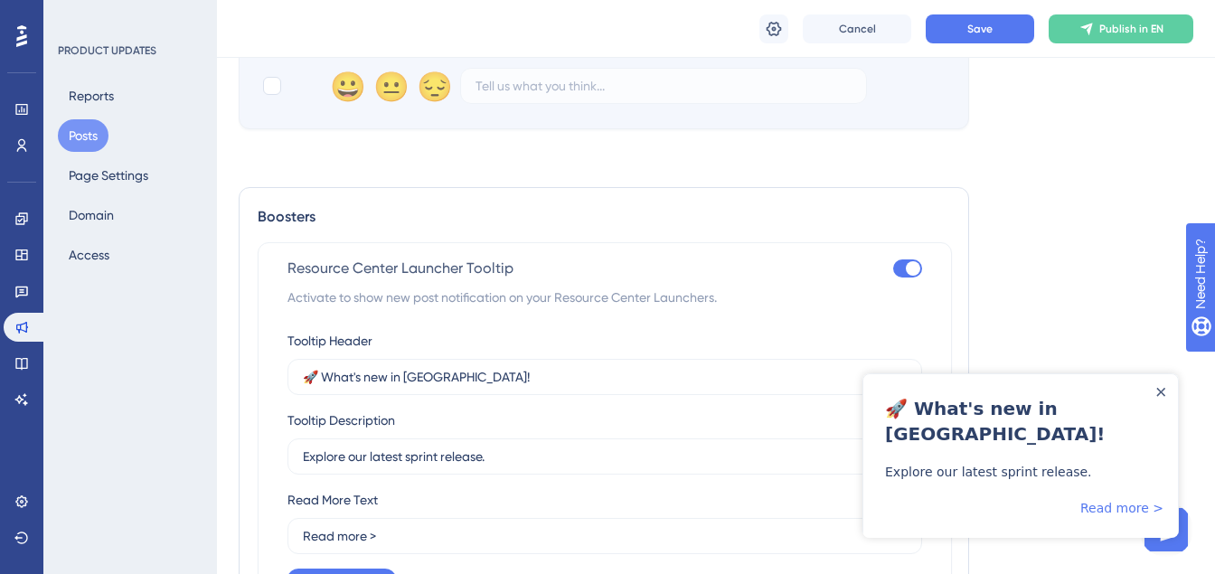
scroll to position [5471, 9]
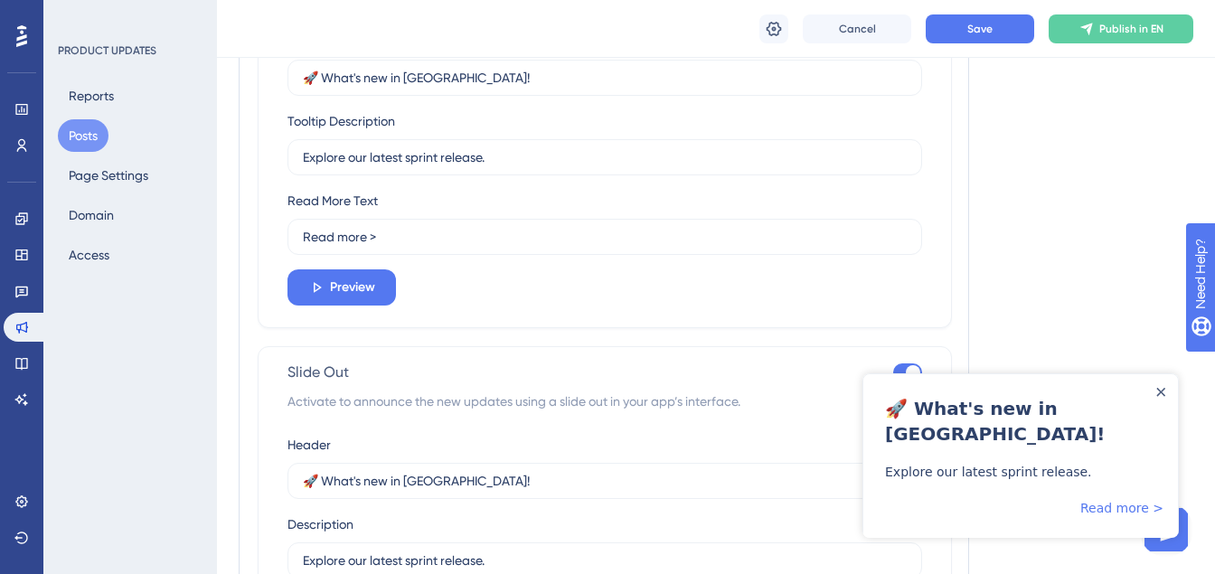
click at [1166, 392] on div at bounding box center [1161, 391] width 14 height 14
click at [1162, 392] on icon "Close Announcement" at bounding box center [1161, 392] width 8 height 8
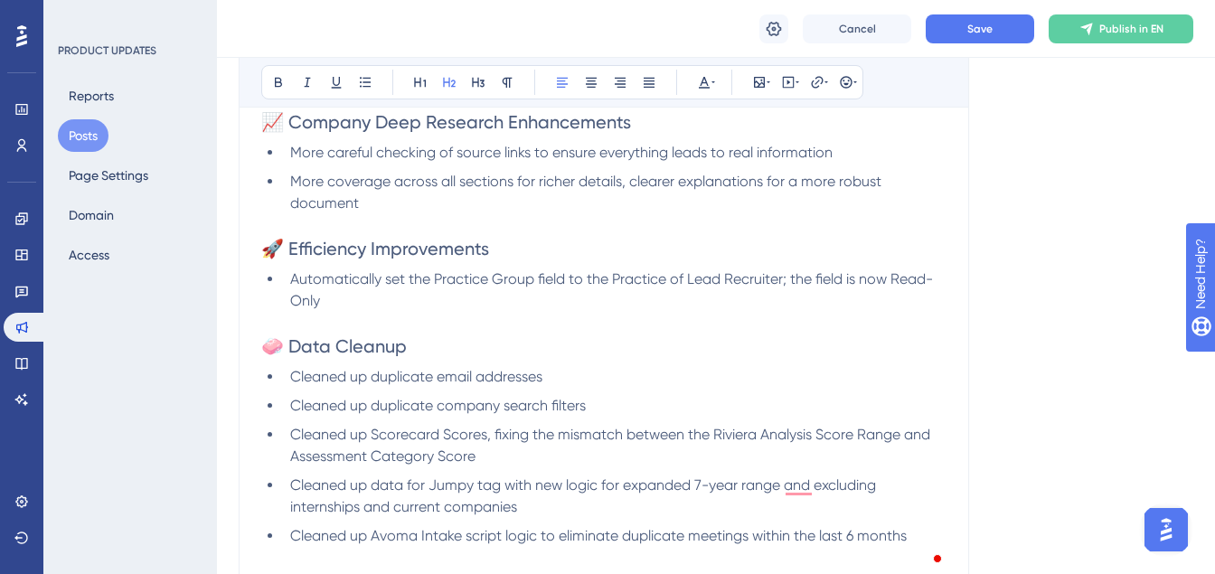
scroll to position [4711, 9]
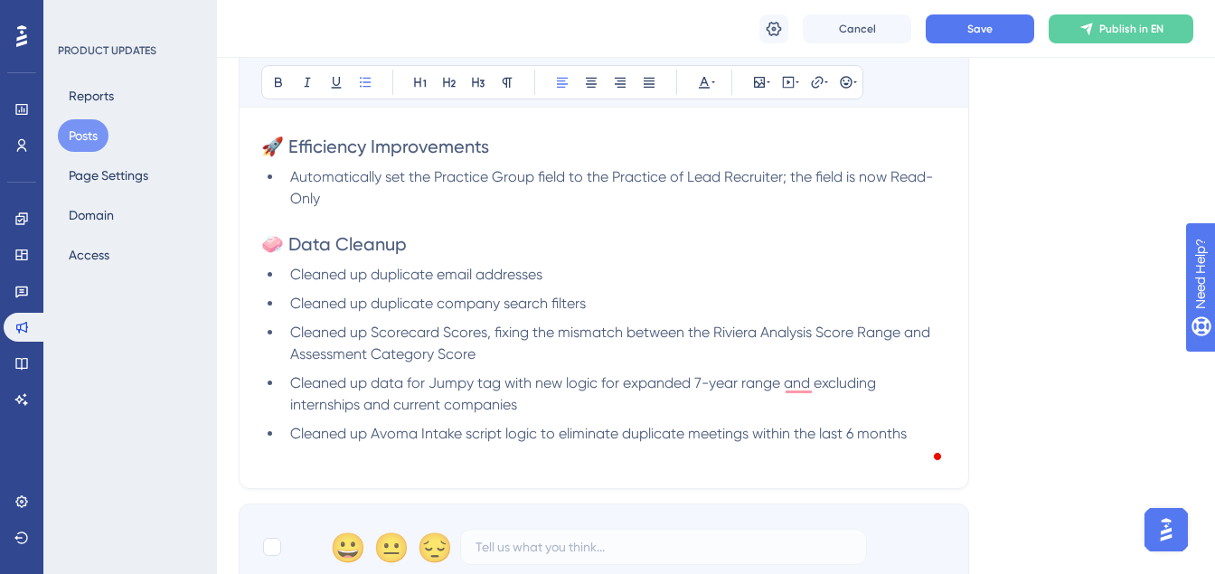
click at [387, 384] on span "Cleaned up data for Jumpy tag with new logic for expanded 7-year range and excl…" at bounding box center [585, 393] width 590 height 39
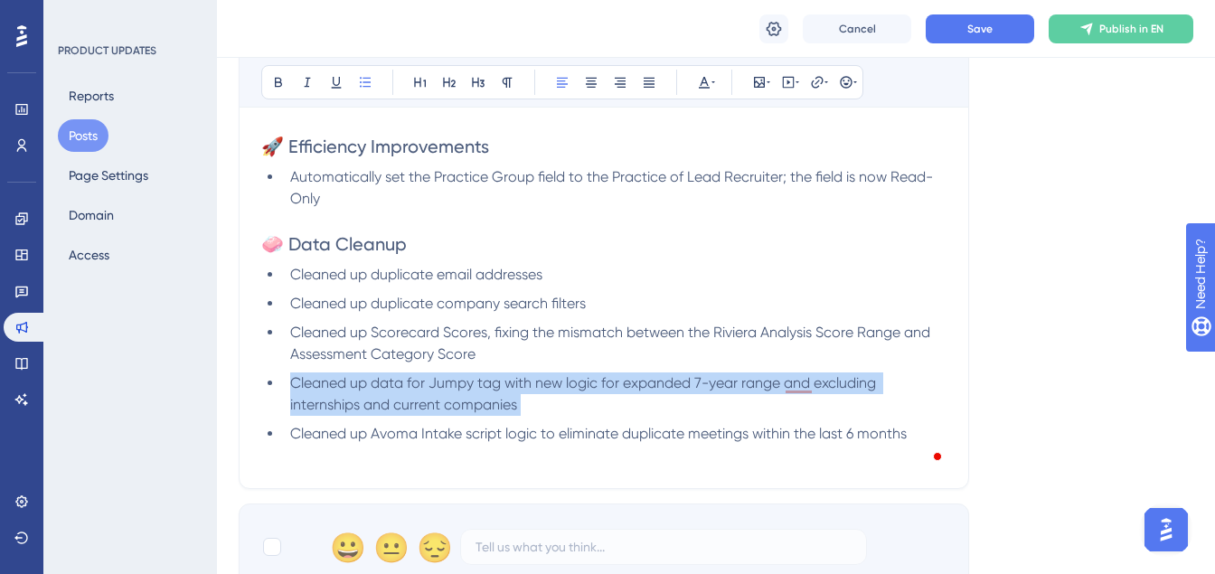
click at [387, 384] on span "Cleaned up data for Jumpy tag with new logic for expanded 7-year range and excl…" at bounding box center [585, 393] width 590 height 39
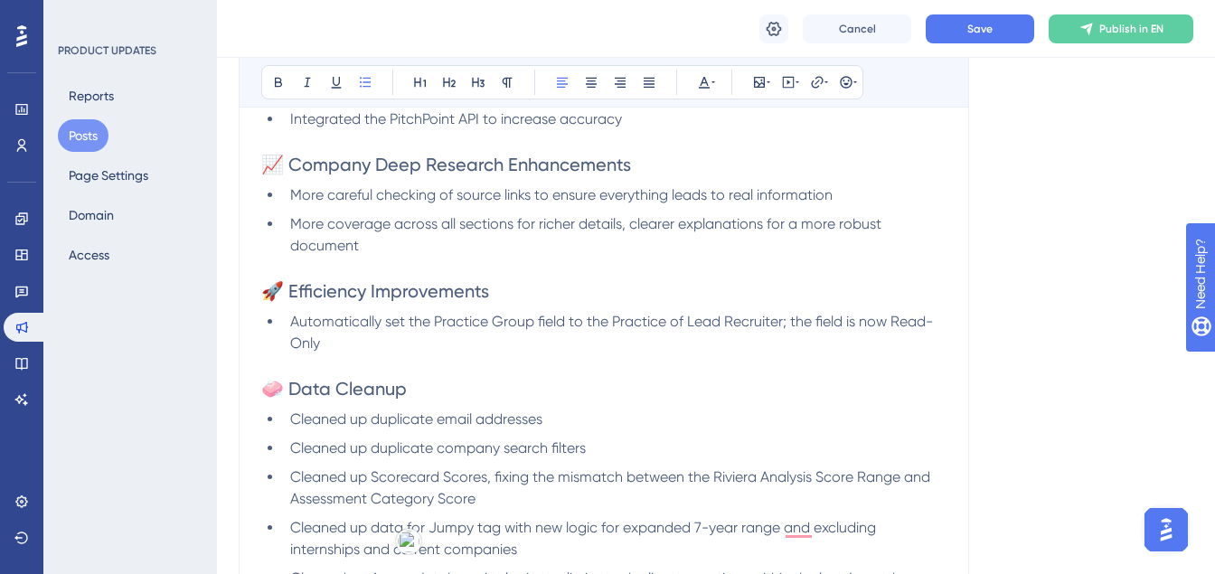
scroll to position [4822, 9]
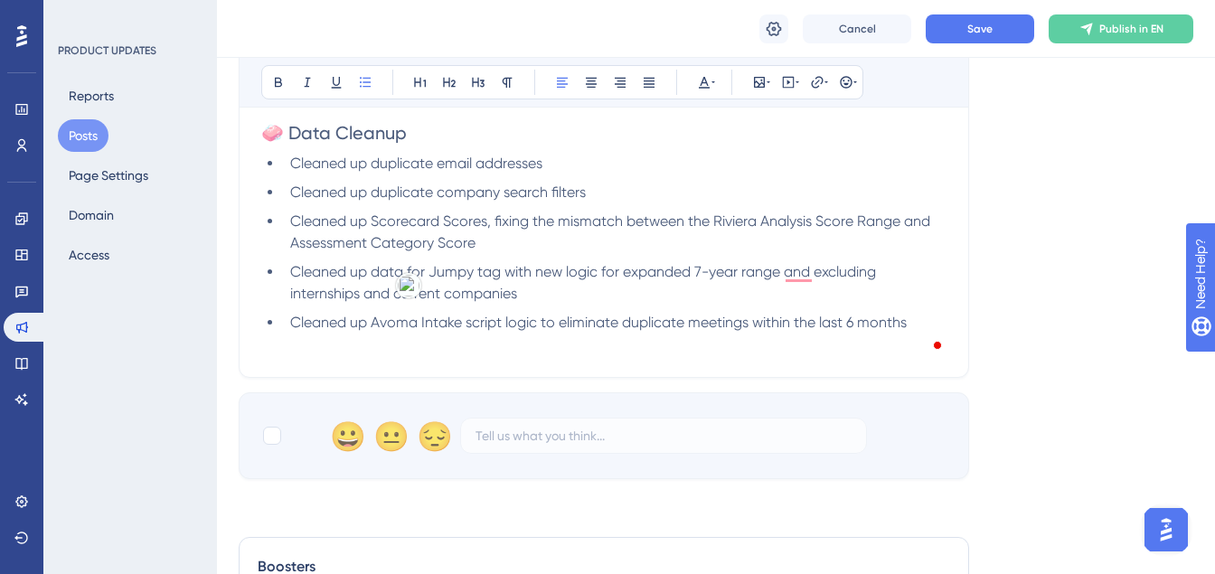
click at [356, 227] on span "Cleaned up Scorecard Scores, fixing the mismatch between the Riviera Analysis S…" at bounding box center [612, 231] width 644 height 39
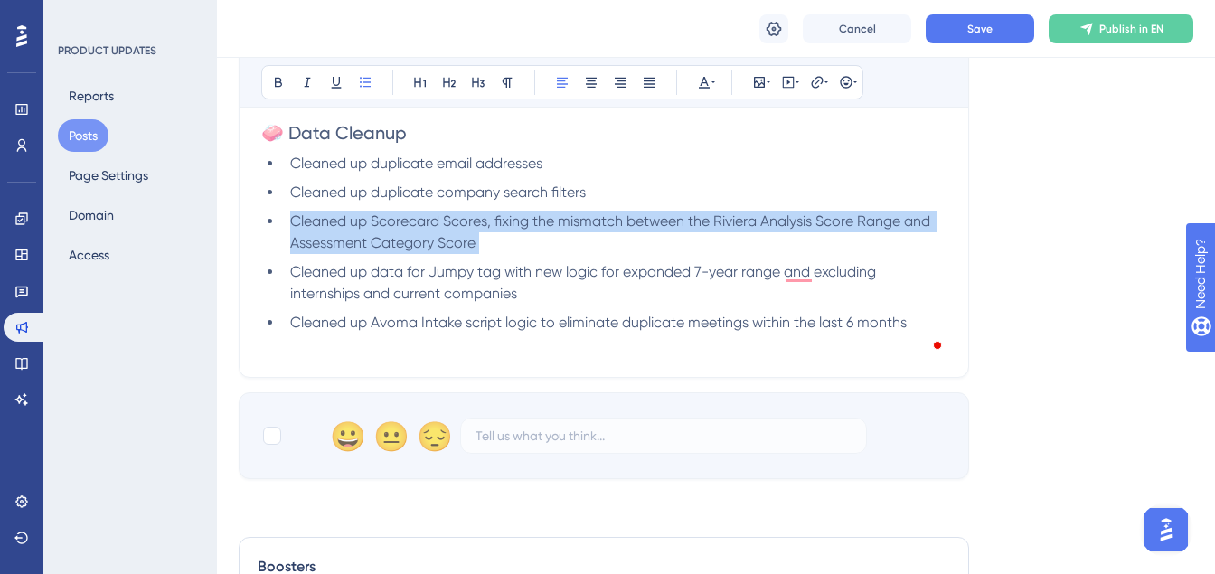
click at [356, 227] on span "Cleaned up Scorecard Scores, fixing the mismatch between the Riviera Analysis S…" at bounding box center [612, 231] width 644 height 39
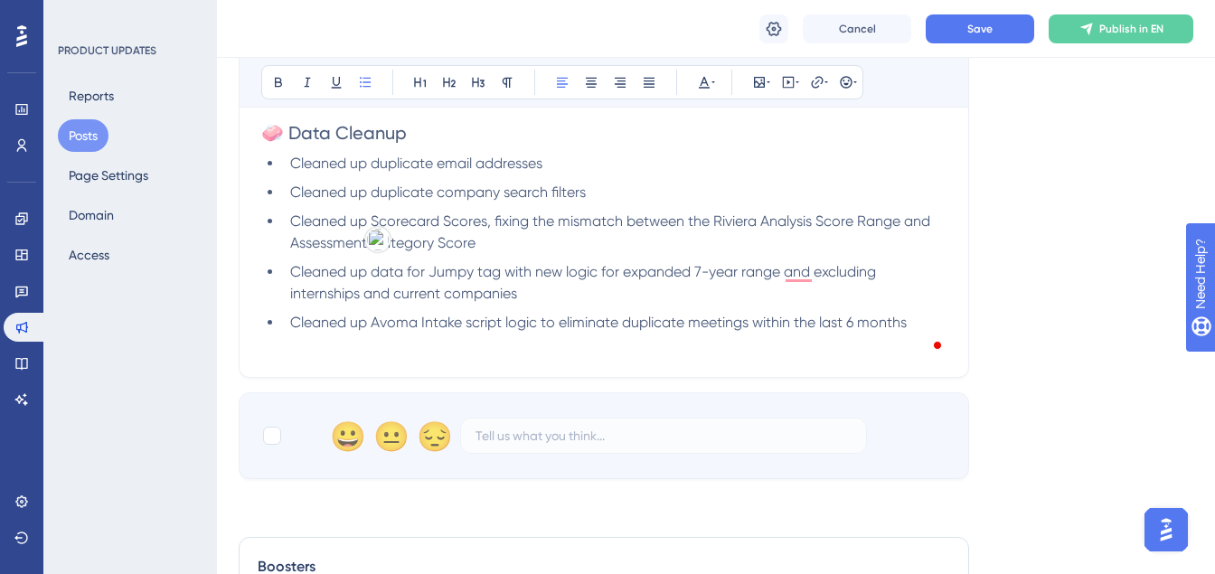
click at [471, 263] on span "Cleaned up data for Jumpy tag with new logic for expanded 7-year range and excl…" at bounding box center [585, 282] width 590 height 39
click at [457, 275] on span "Cleaned up data for Jumpy tag with new logic for expanded 7-year range and excl…" at bounding box center [585, 282] width 590 height 39
click at [369, 276] on span "Cleaned up data for Jumpy tag with new logic for expanded 7-year range and excl…" at bounding box center [585, 282] width 590 height 39
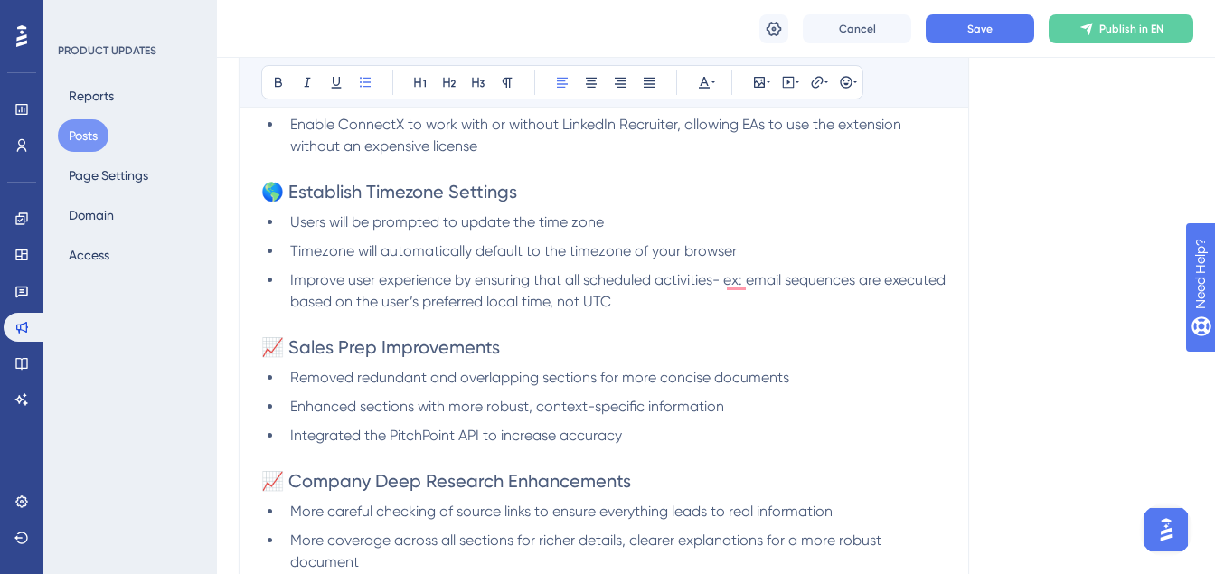
scroll to position [4231, 9]
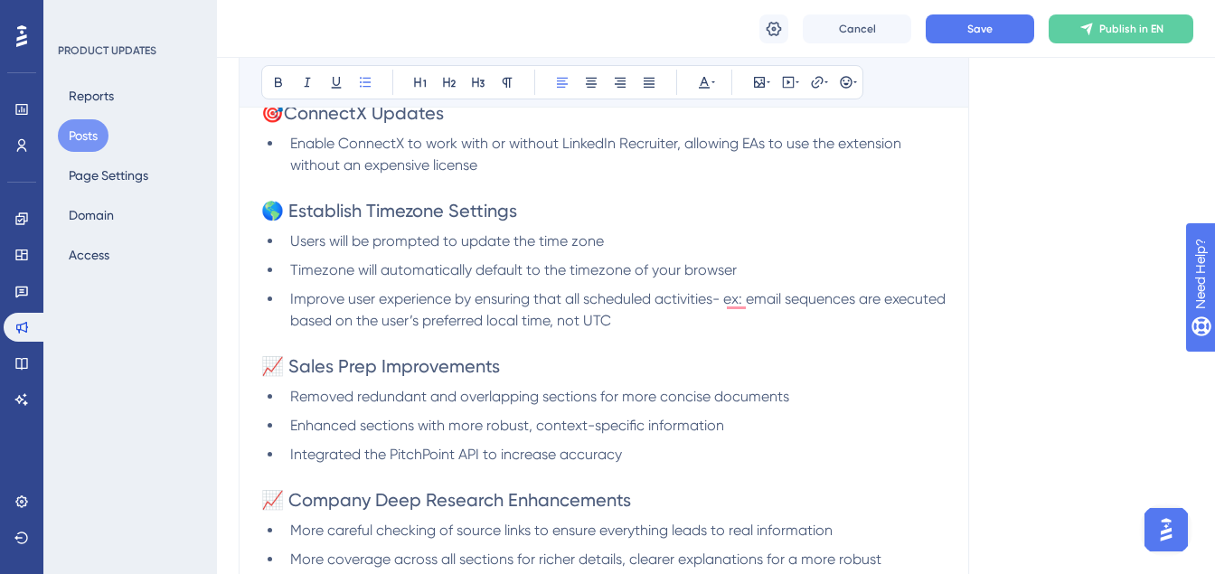
click at [503, 246] on span "Users will be prompted to update the time zone" at bounding box center [447, 240] width 314 height 17
click at [699, 321] on li "Improve user experience by ensuring that all scheduled activities- ex: email se…" at bounding box center [615, 309] width 664 height 43
click at [989, 24] on span "Save" at bounding box center [980, 29] width 25 height 14
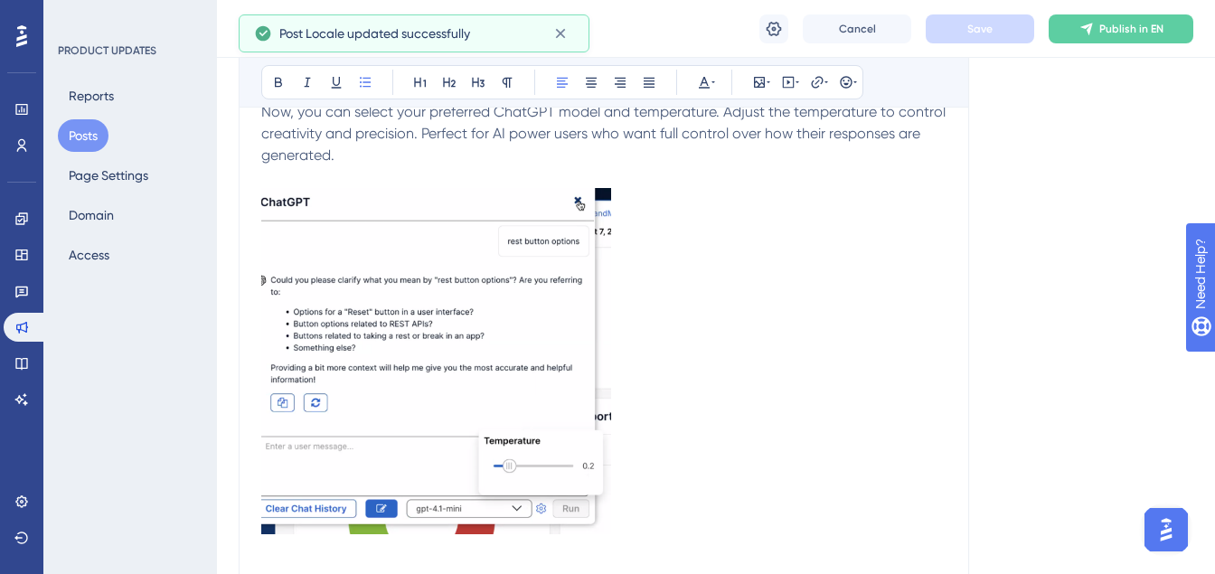
scroll to position [3693, 9]
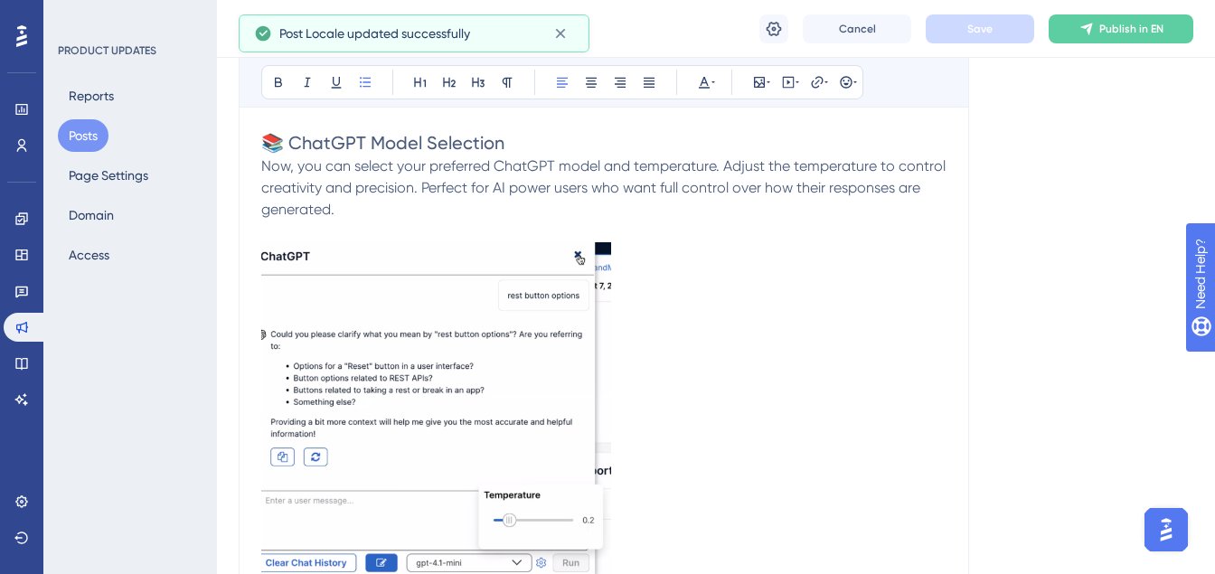
click at [475, 191] on span "Now, you can select your preferred ChatGPT model and temperature. Adjust the te…" at bounding box center [605, 187] width 688 height 61
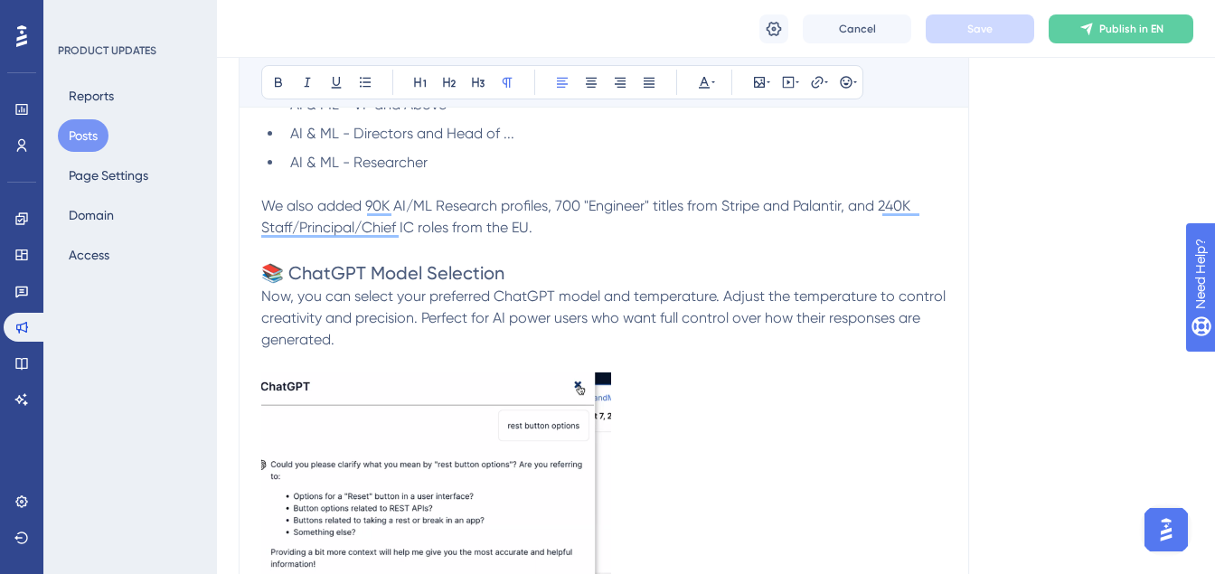
scroll to position [3264, 9]
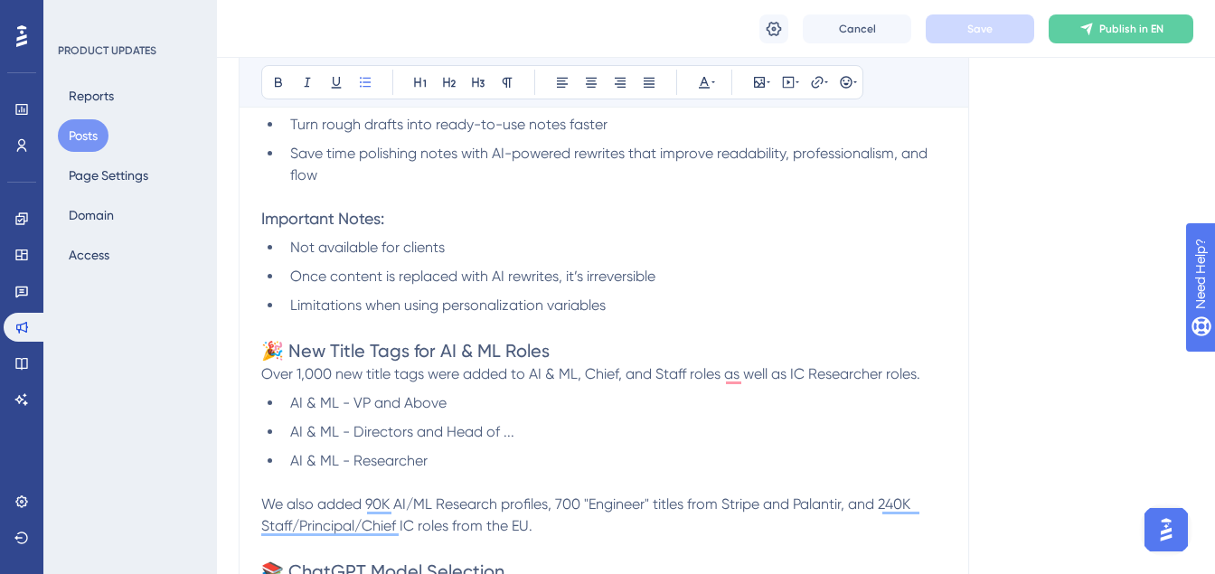
click at [392, 435] on span "AI & ML - Directors and Head of ..." at bounding box center [402, 431] width 224 height 17
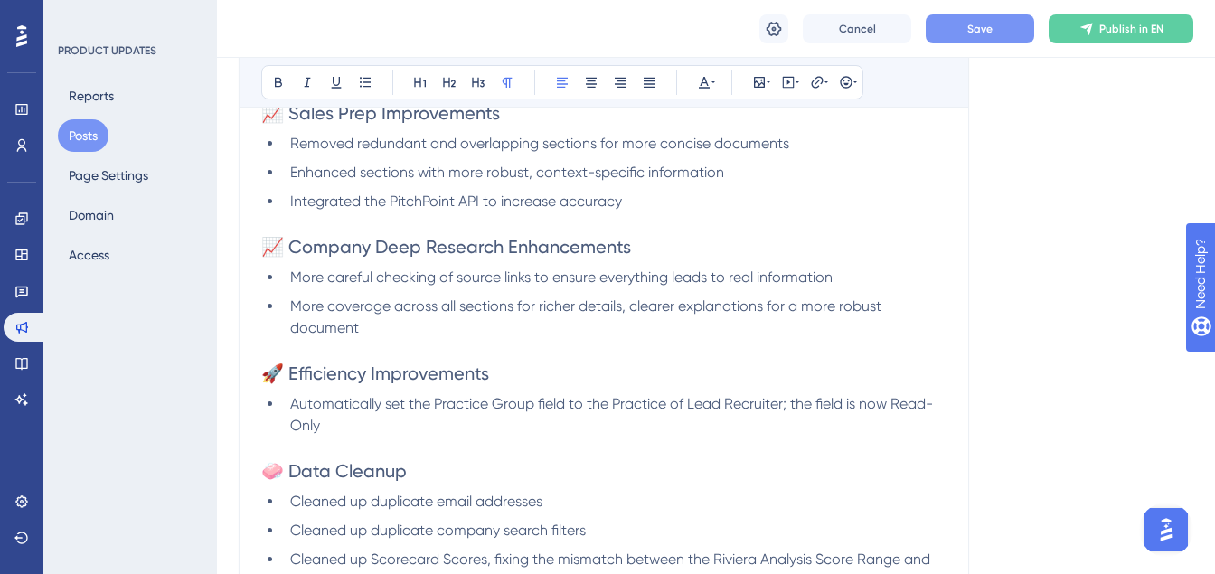
scroll to position [4798, 9]
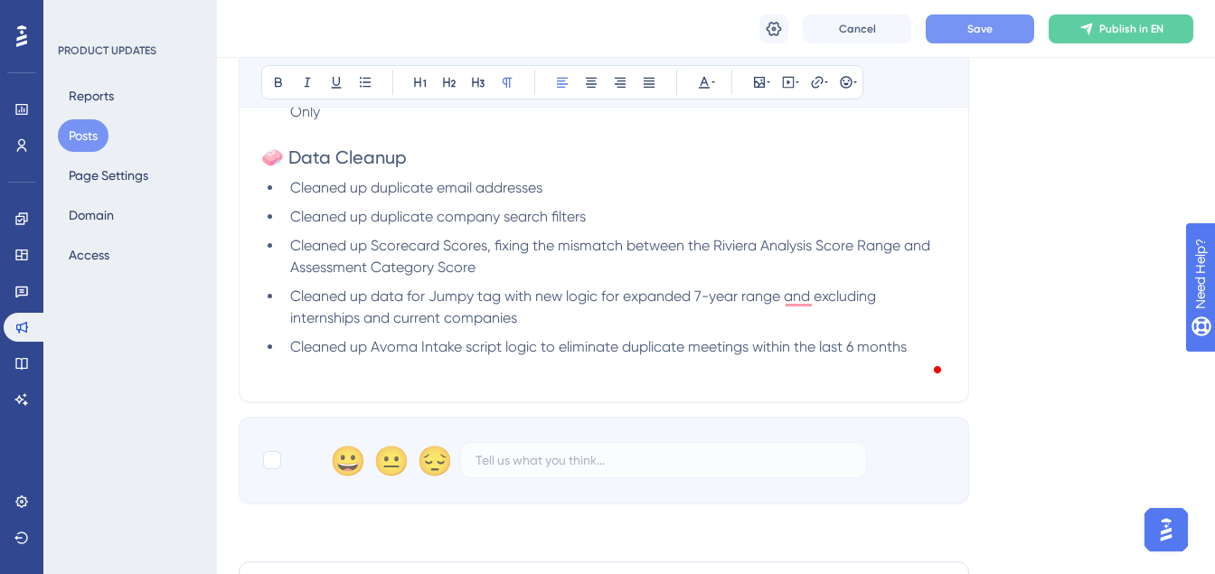
click at [485, 362] on p "To enrich screen reader interactions, please activate Accessibility in Grammarl…" at bounding box center [603, 369] width 685 height 22
click at [480, 351] on span "Cleaned up Avoma Intake script logic to eliminate duplicate meetings within the…" at bounding box center [598, 346] width 617 height 17
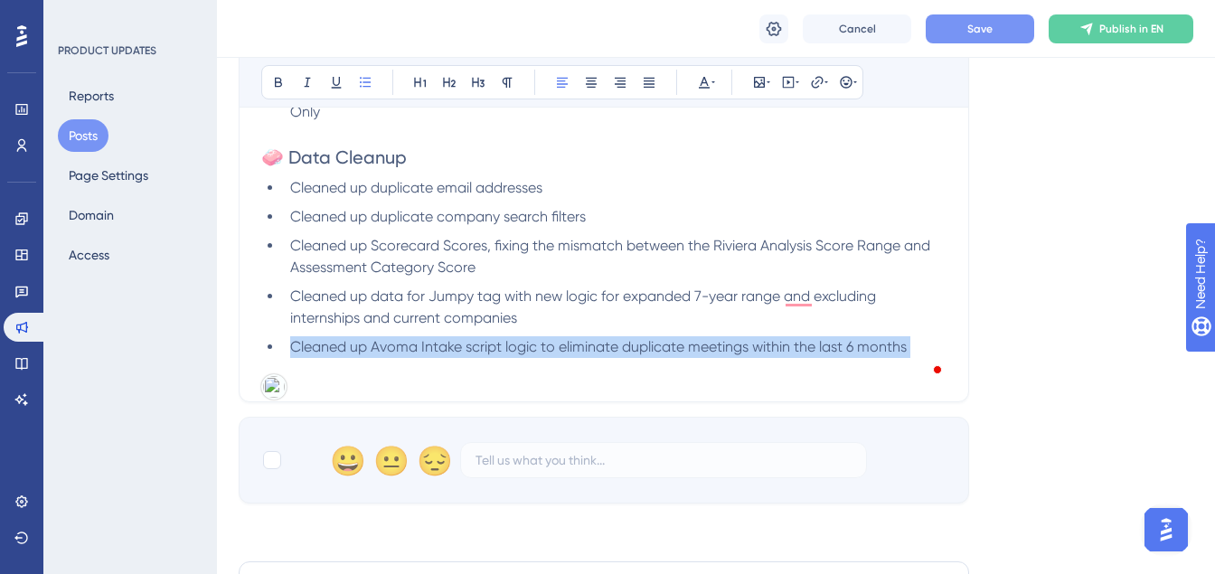
click at [480, 351] on span "Cleaned up Avoma Intake script logic to eliminate duplicate meetings within the…" at bounding box center [598, 346] width 617 height 17
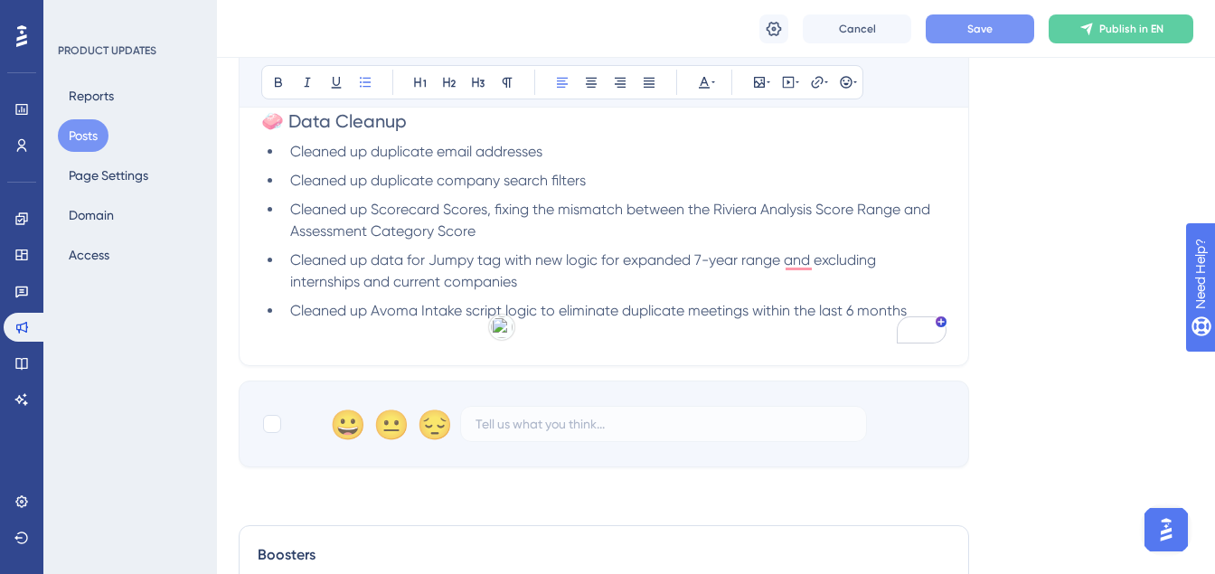
scroll to position [4664, 9]
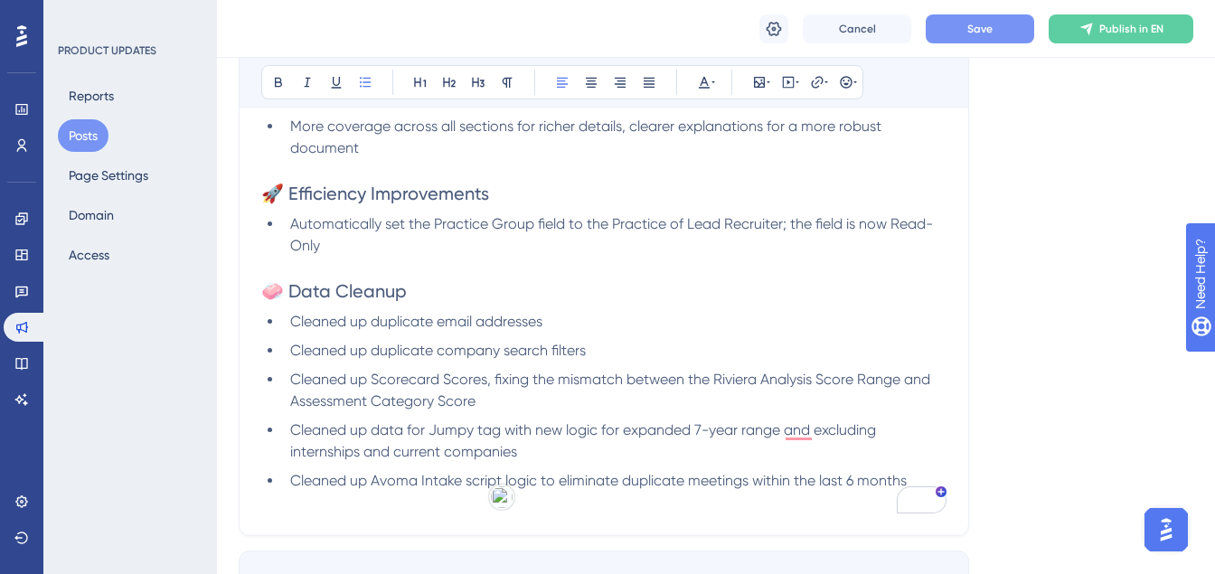
click at [608, 391] on li "Cleaned up Scorecard Scores, fixing the mismatch between the Riviera Analysis S…" at bounding box center [615, 390] width 664 height 43
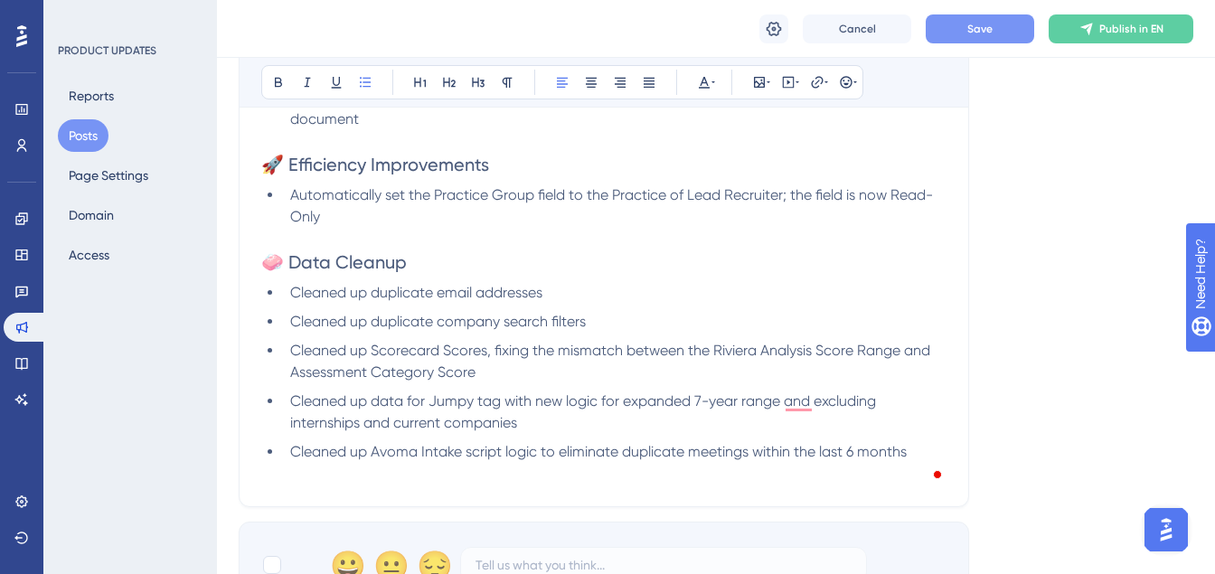
click at [985, 24] on span "Save" at bounding box center [980, 29] width 25 height 14
click at [297, 263] on span "🧼 Data Cleanup" at bounding box center [334, 262] width 146 height 22
